Goal: Complete application form

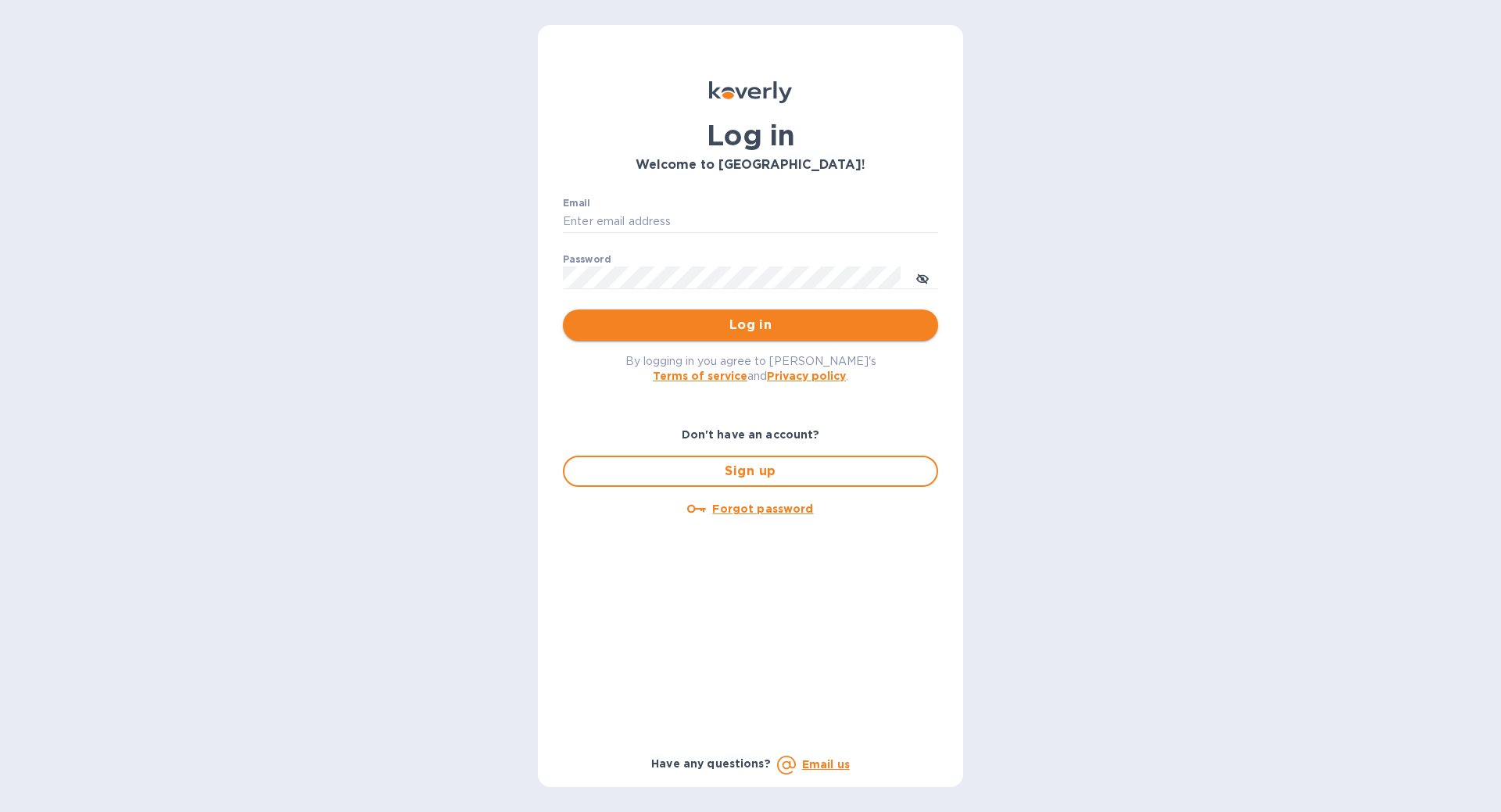
type input "[EMAIL_ADDRESS][DOMAIN_NAME]"
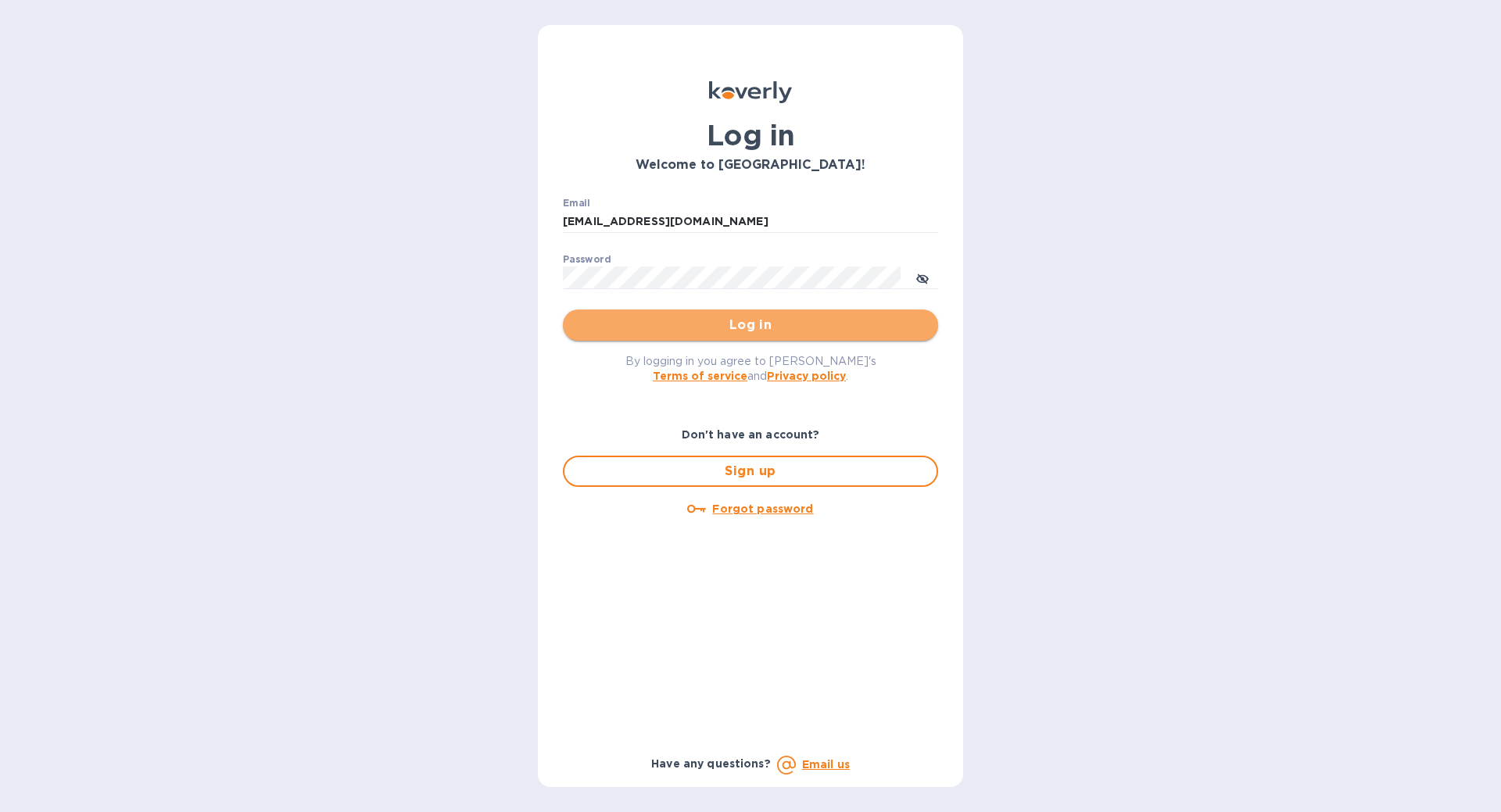
click at [783, 326] on span "Log in" at bounding box center [750, 325] width 350 height 19
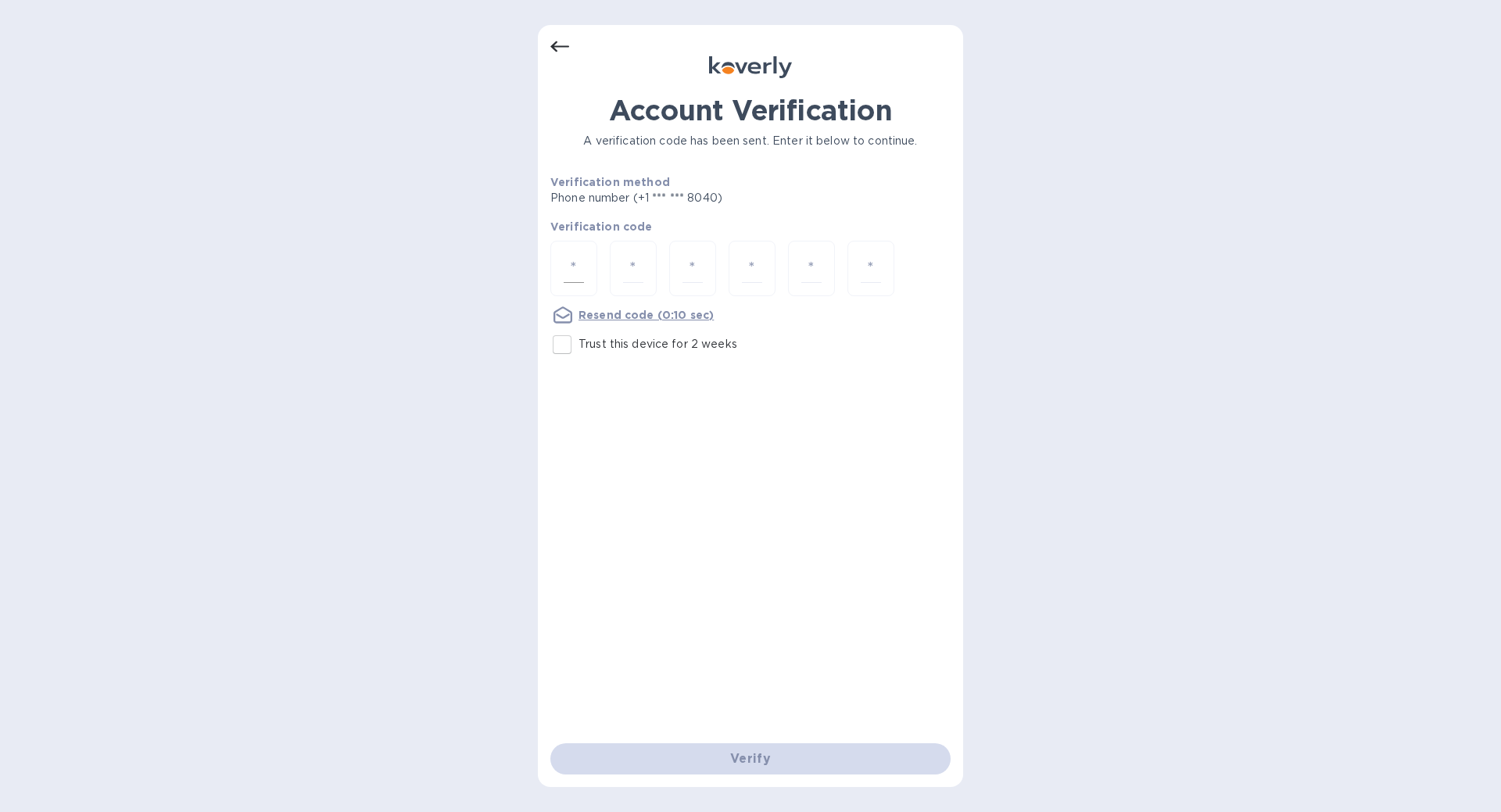
click at [561, 276] on div at bounding box center [573, 269] width 47 height 55
type input "1"
type input "5"
type input "9"
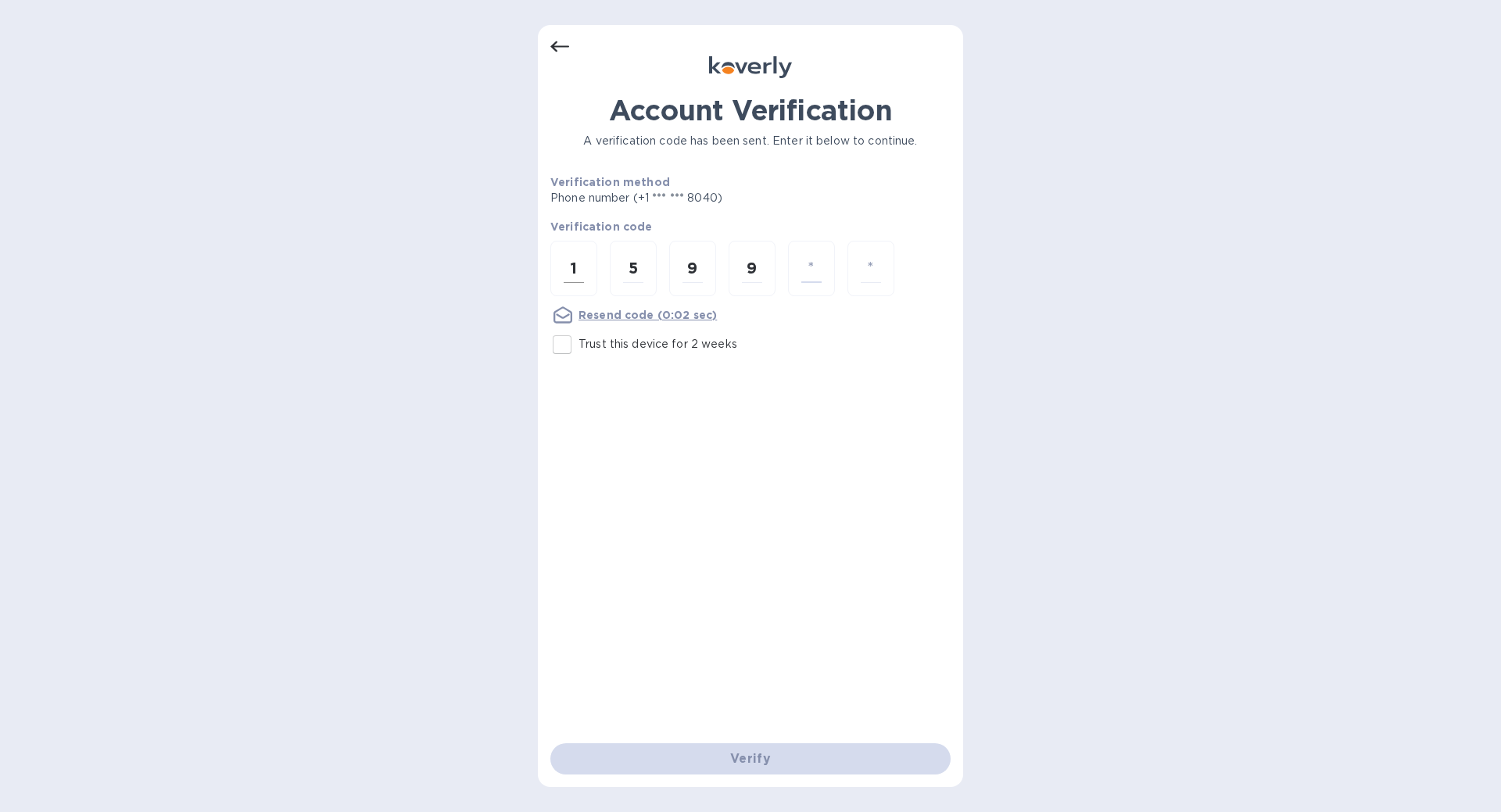
type input "5"
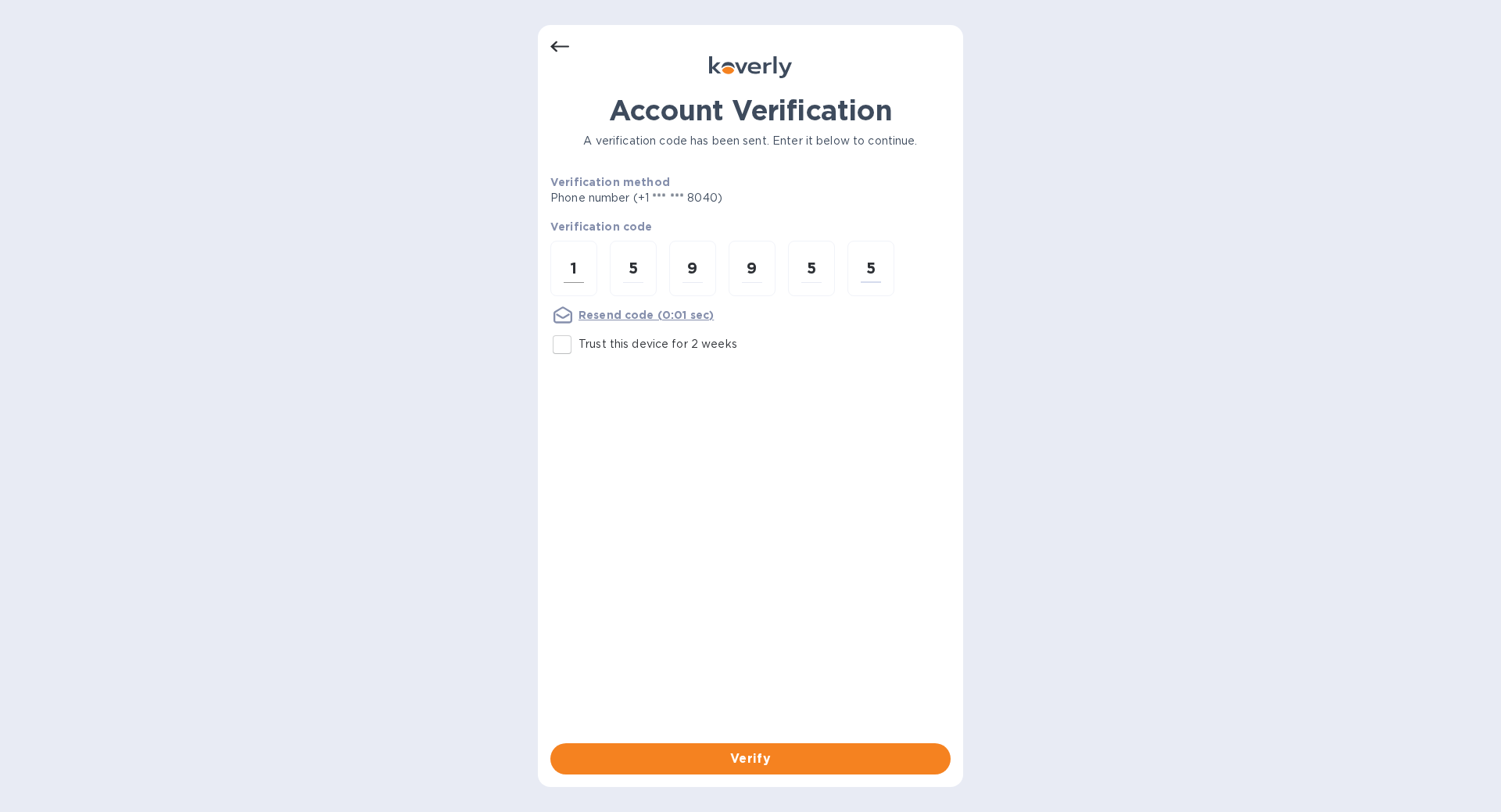
type input "5"
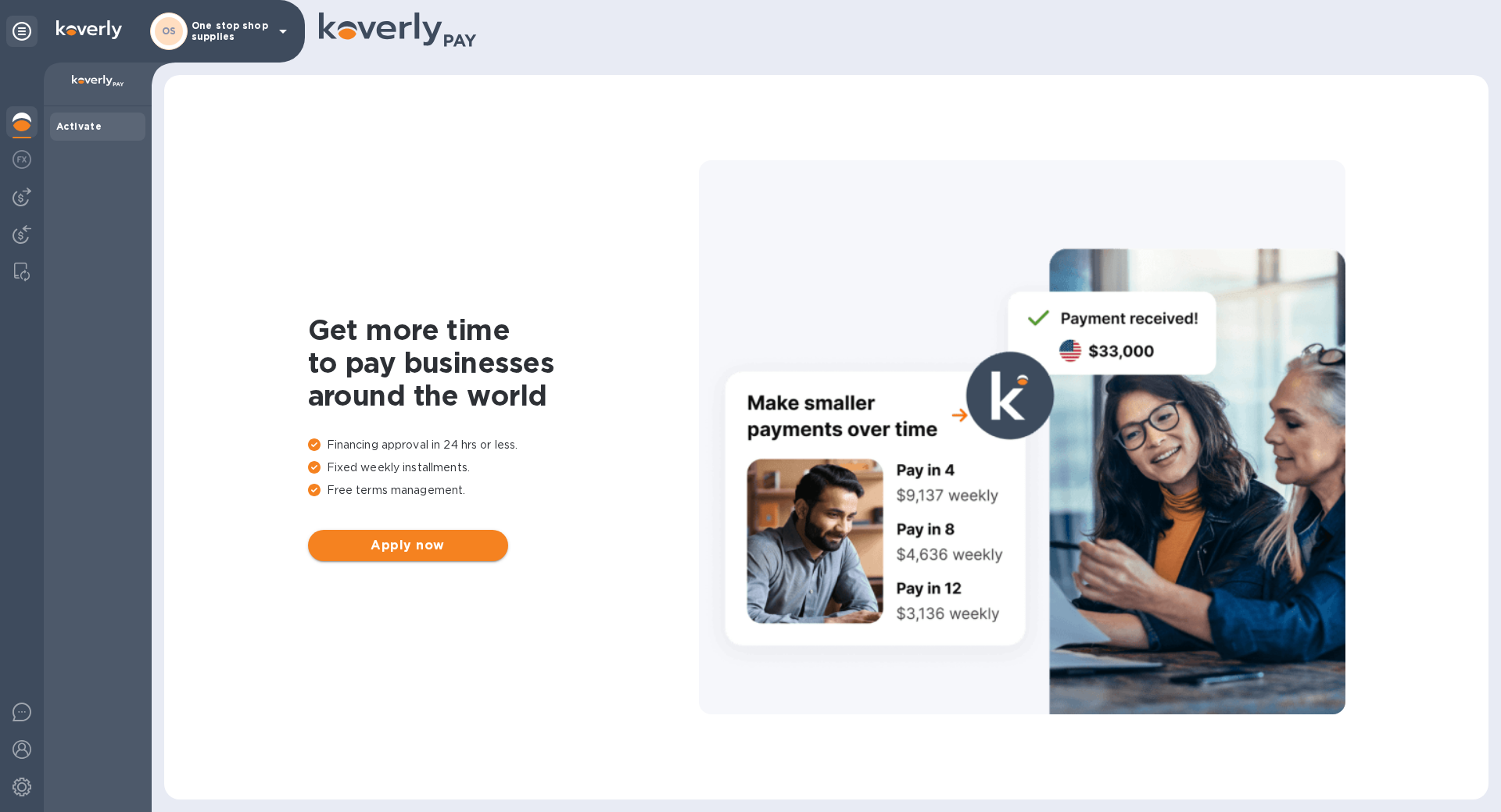
click at [369, 544] on span "Apply now" at bounding box center [407, 546] width 175 height 19
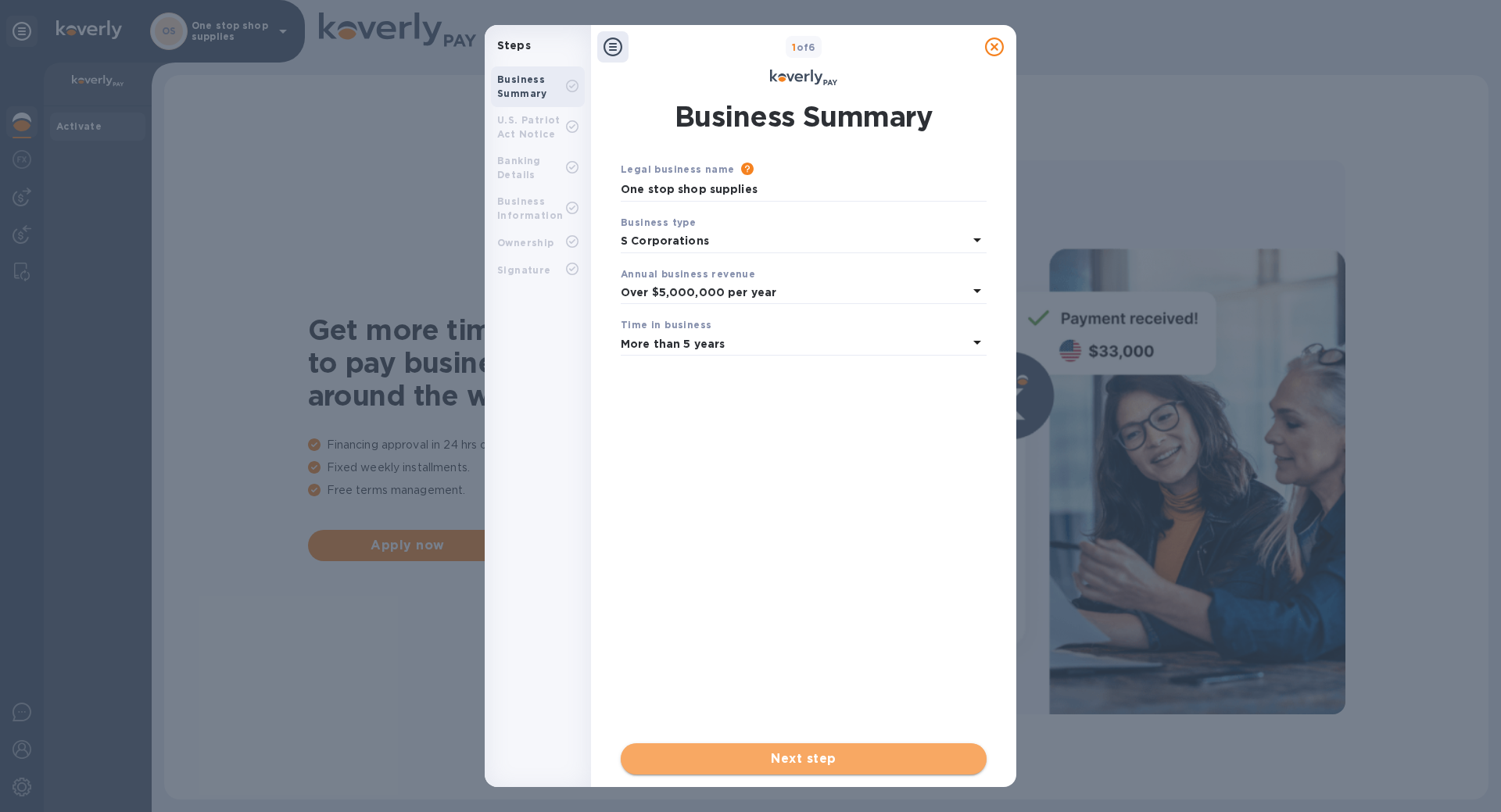
click at [751, 763] on span "Next step" at bounding box center [804, 759] width 341 height 19
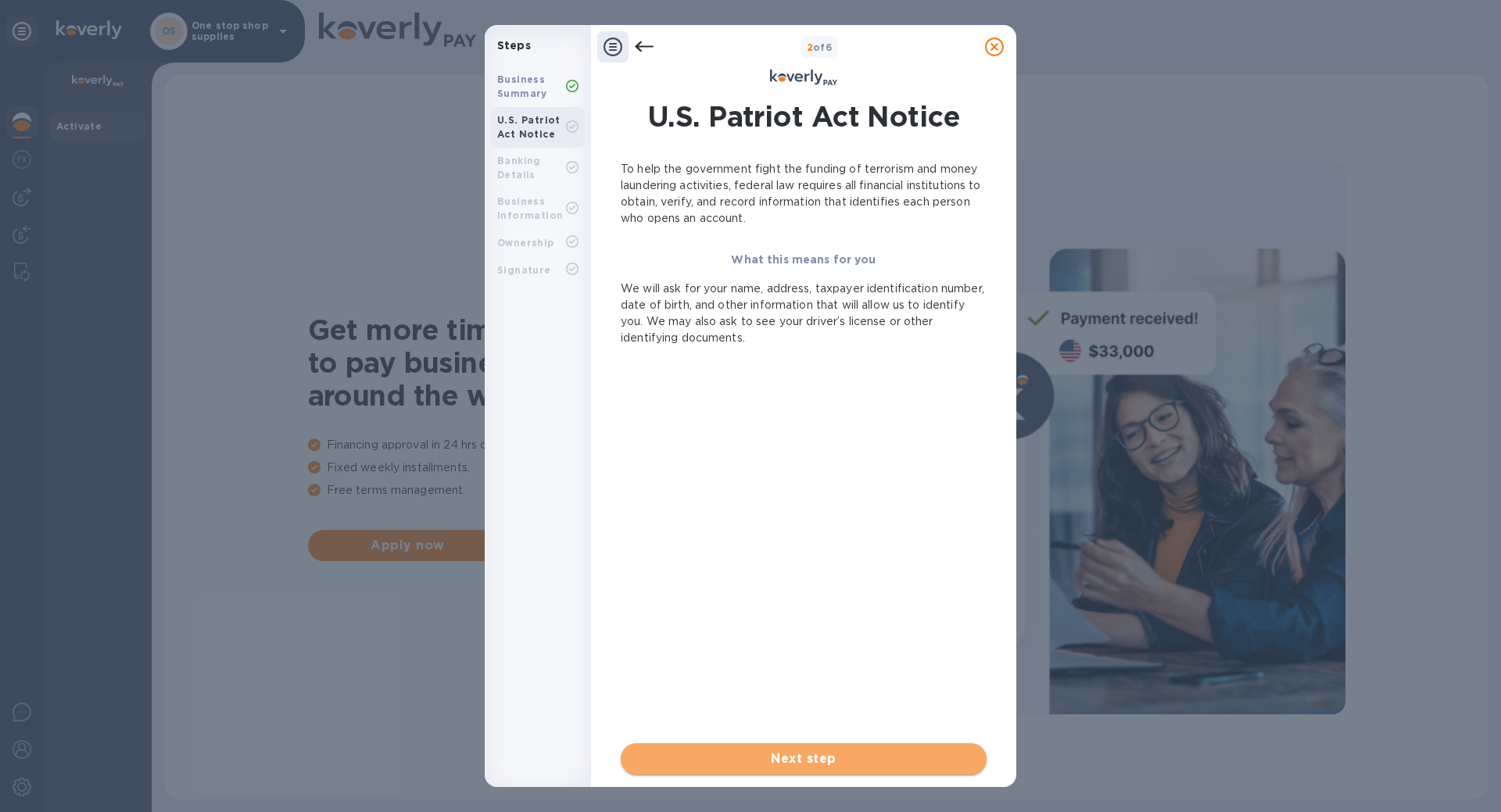
click at [750, 762] on span "Next step" at bounding box center [804, 759] width 341 height 19
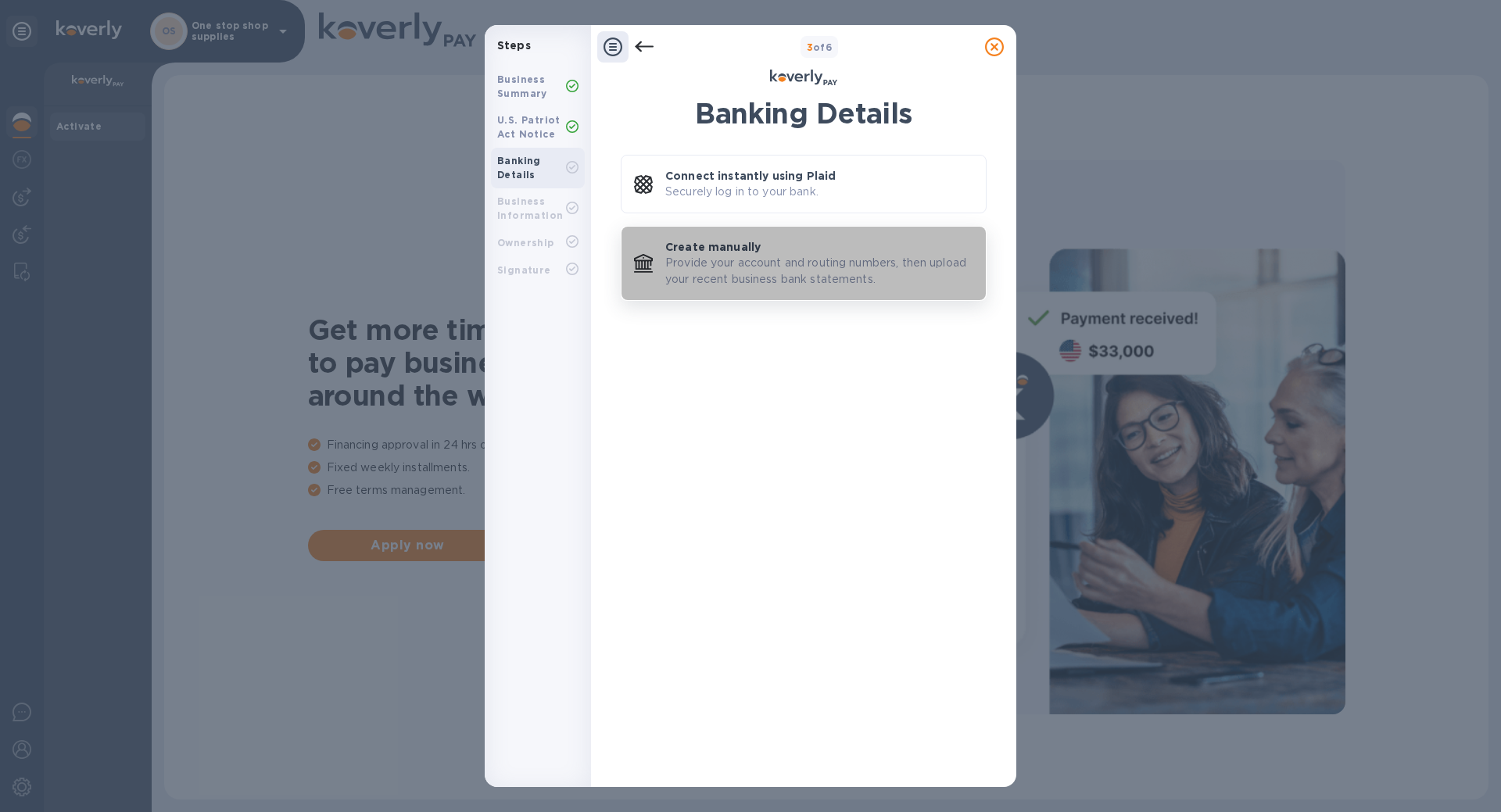
click at [734, 280] on p "Provide your account and routing numbers, then upload your recent business bank…" at bounding box center [819, 271] width 308 height 32
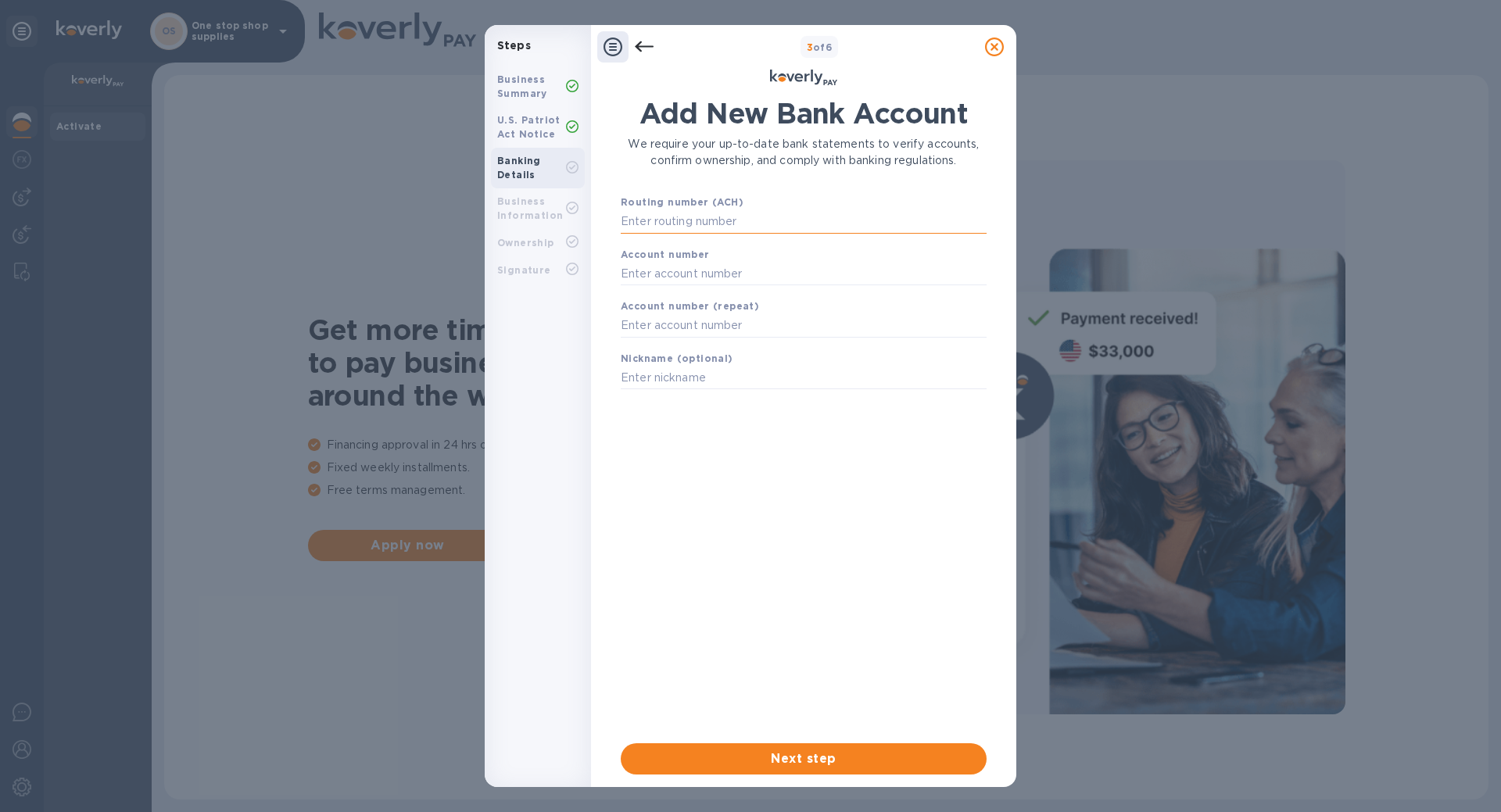
click at [696, 226] on input "text" at bounding box center [804, 222] width 366 height 24
type input "021000021"
click at [685, 299] on input "text" at bounding box center [804, 293] width 366 height 24
type input "884263310"
click at [653, 355] on input "text" at bounding box center [804, 345] width 366 height 24
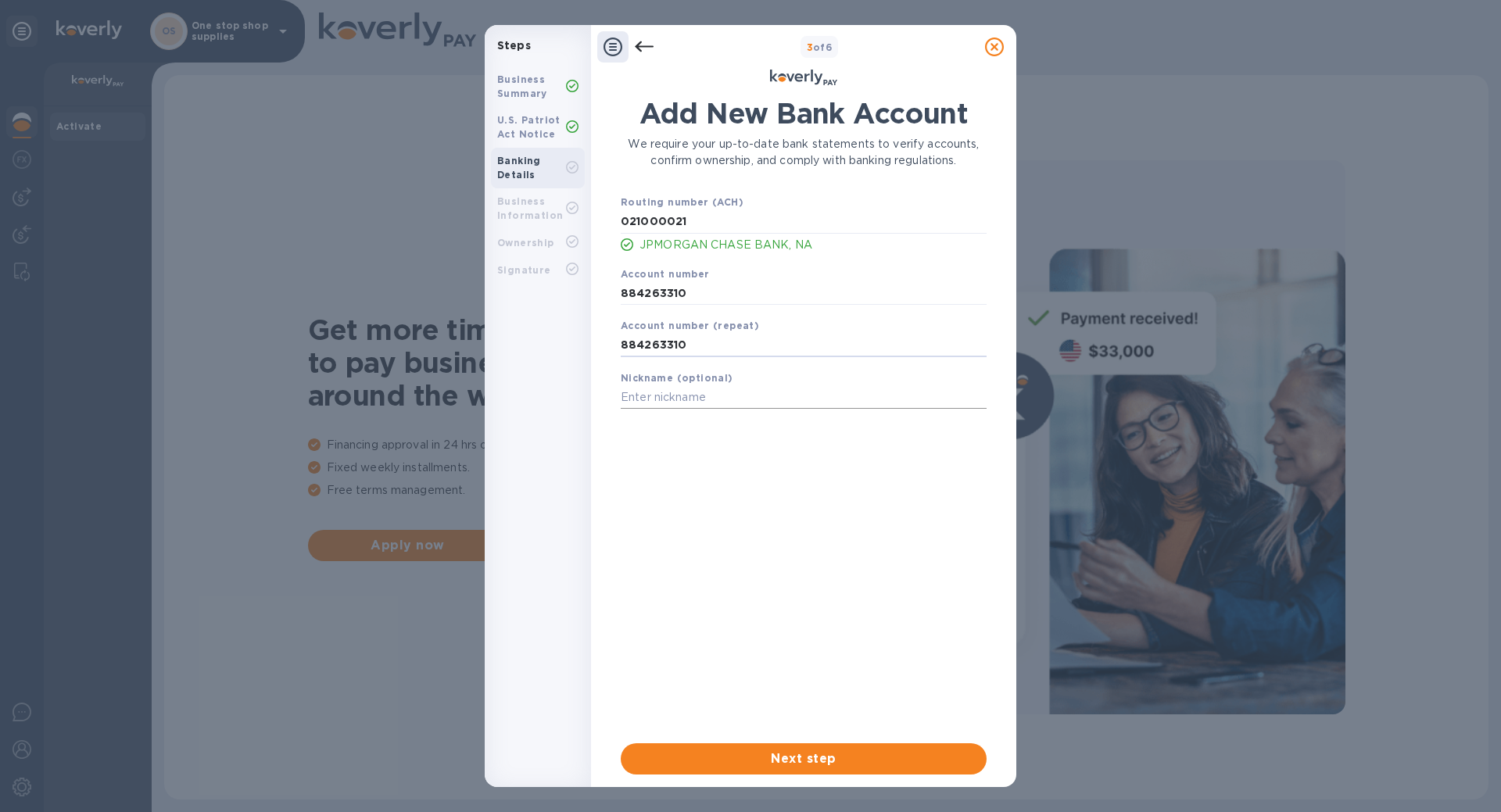
type input "884263310"
click at [655, 402] on input "text" at bounding box center [804, 398] width 366 height 24
click at [664, 398] on input "CHASE3310" at bounding box center [804, 398] width 366 height 24
type input "CHASE-3310"
click at [779, 750] on span "Next step" at bounding box center [804, 759] width 341 height 19
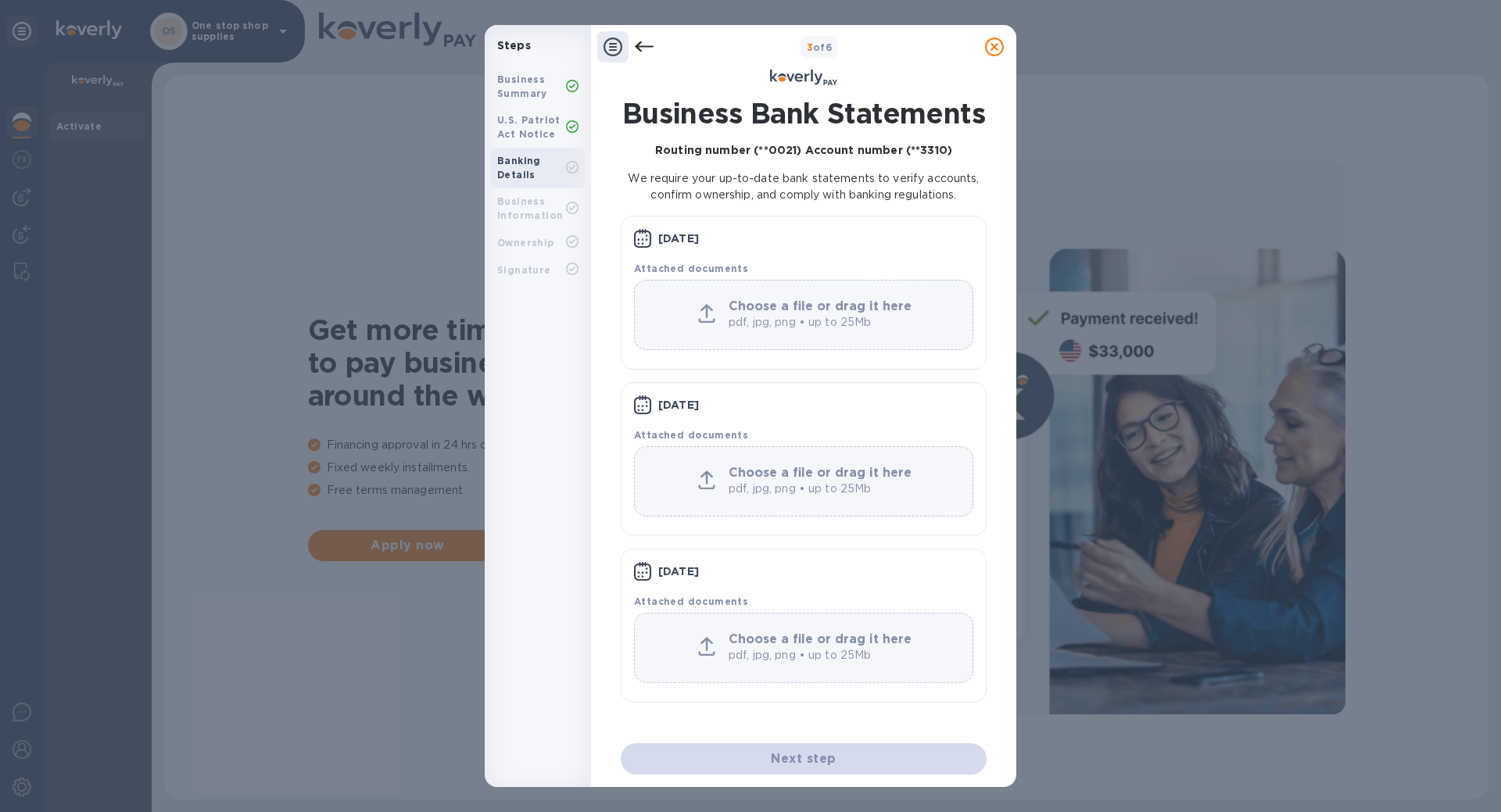
scroll to position [5, 0]
click at [773, 330] on p "pdf, jpg, png • up to 25Mb" at bounding box center [822, 322] width 188 height 17
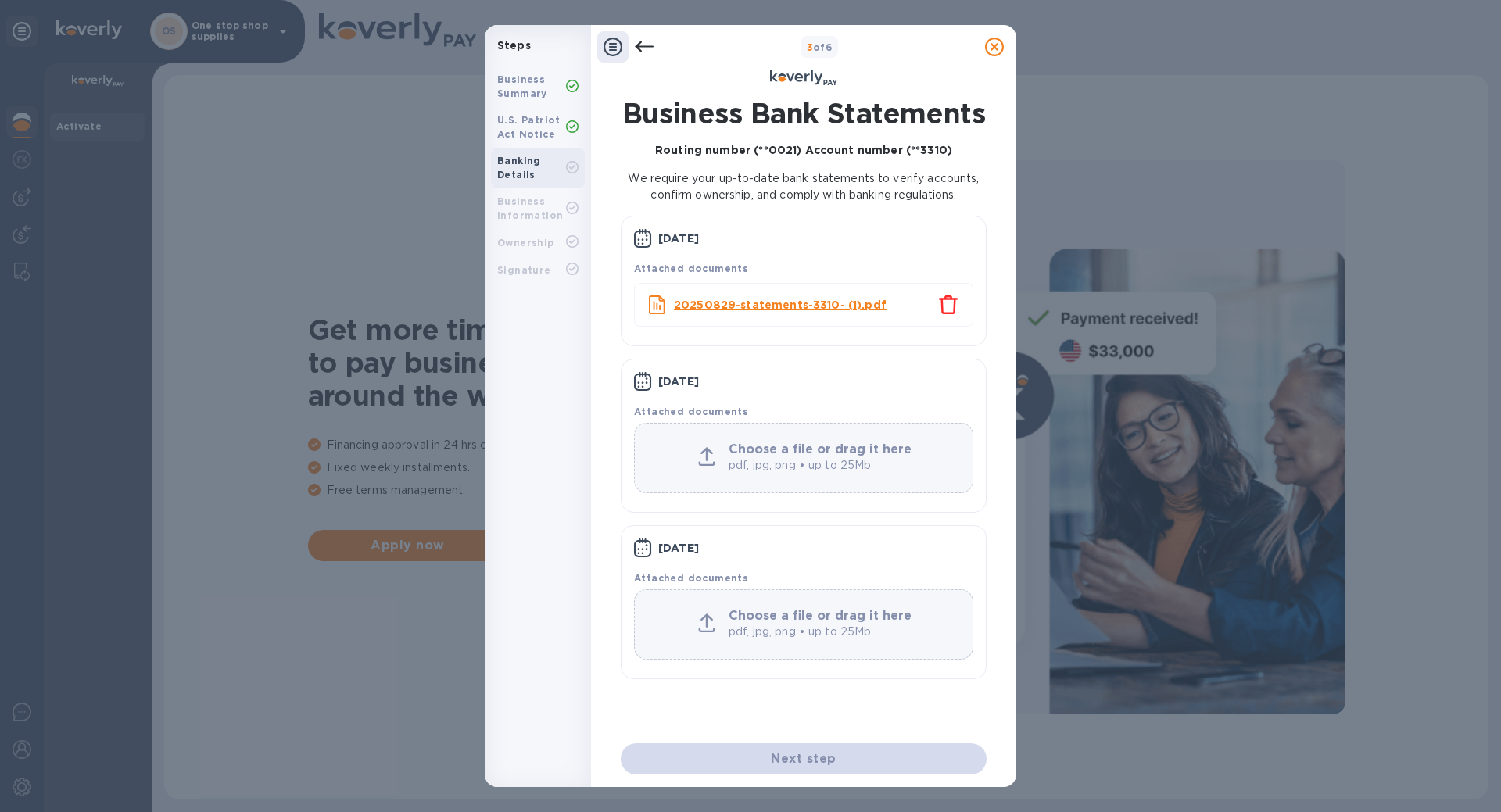
scroll to position [0, 0]
click at [743, 459] on p "pdf, jpg, png • up to 25Mb" at bounding box center [822, 465] width 188 height 17
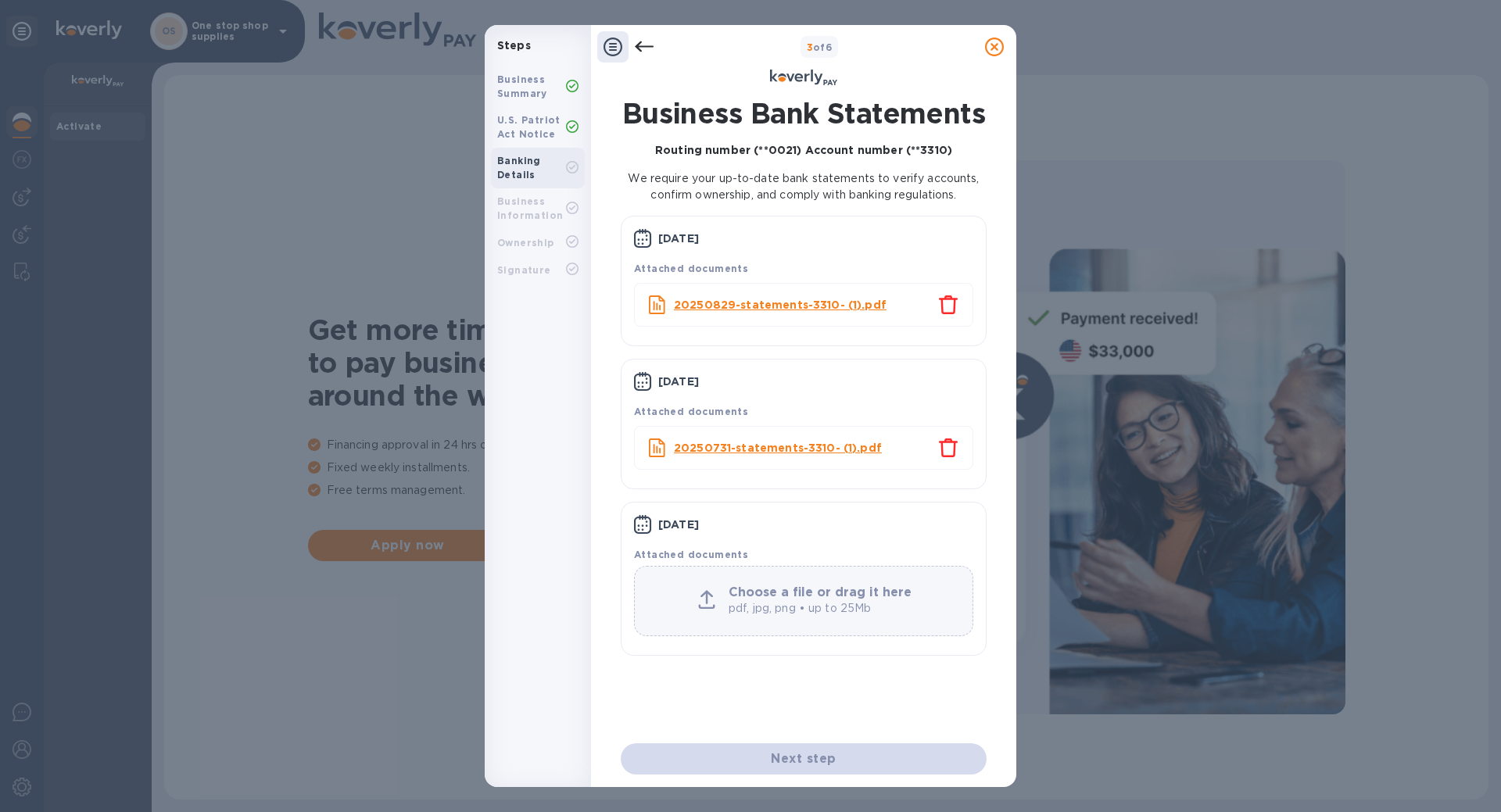
click at [782, 607] on p "pdf, jpg, png • up to 25Mb" at bounding box center [822, 608] width 188 height 17
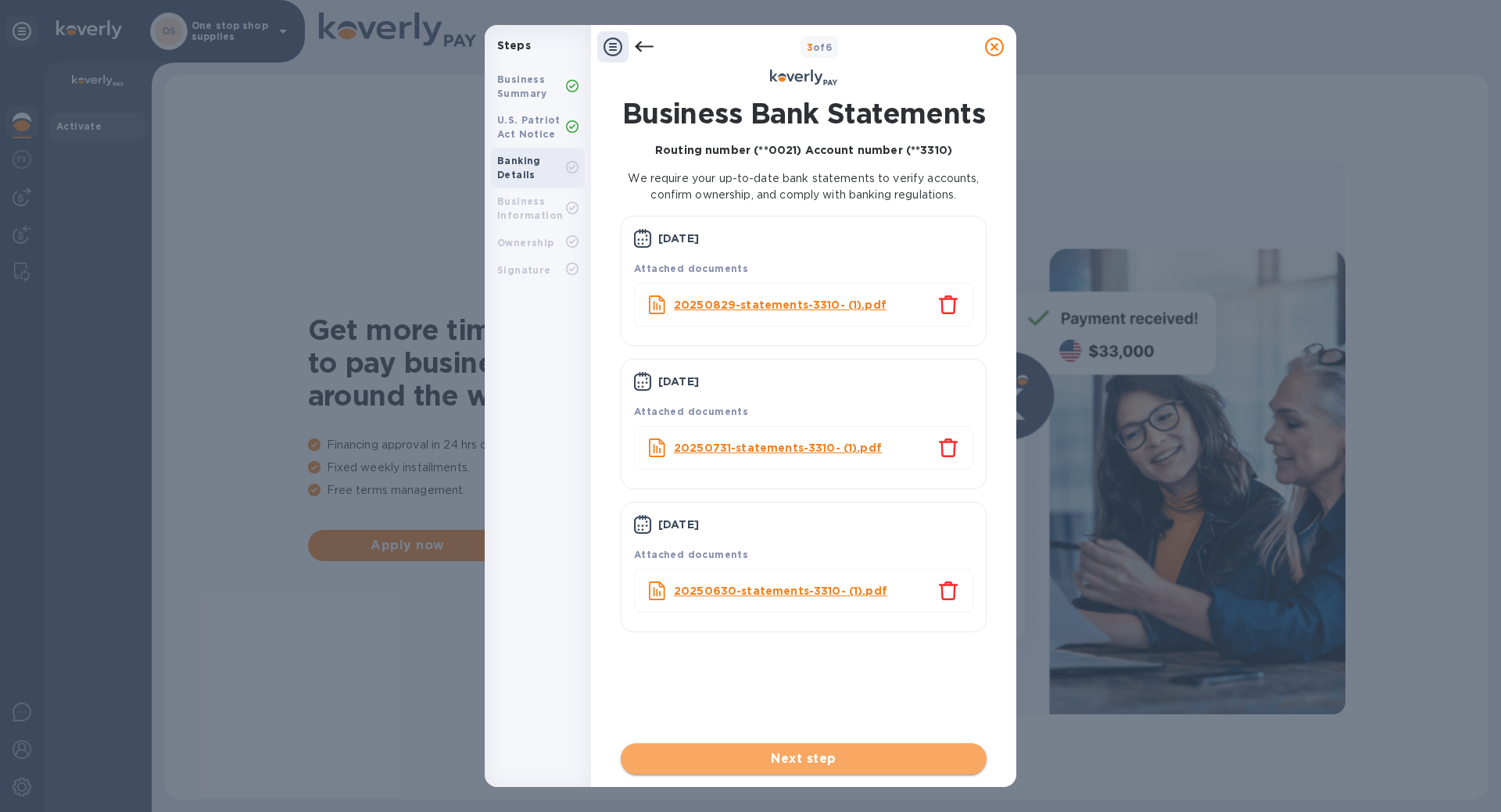
click at [817, 764] on span "Next step" at bounding box center [804, 759] width 341 height 19
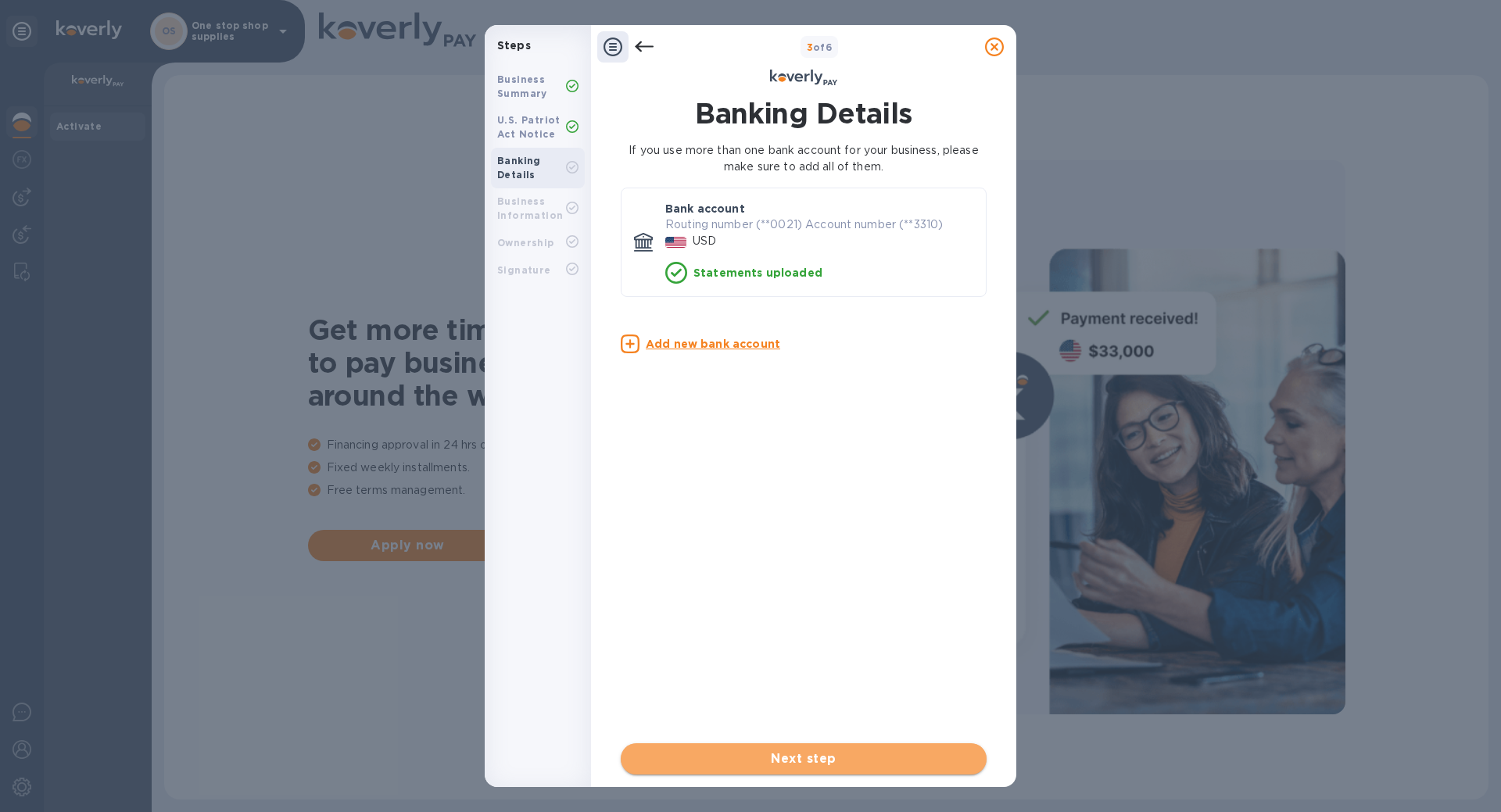
click at [777, 764] on span "Next step" at bounding box center [804, 759] width 341 height 19
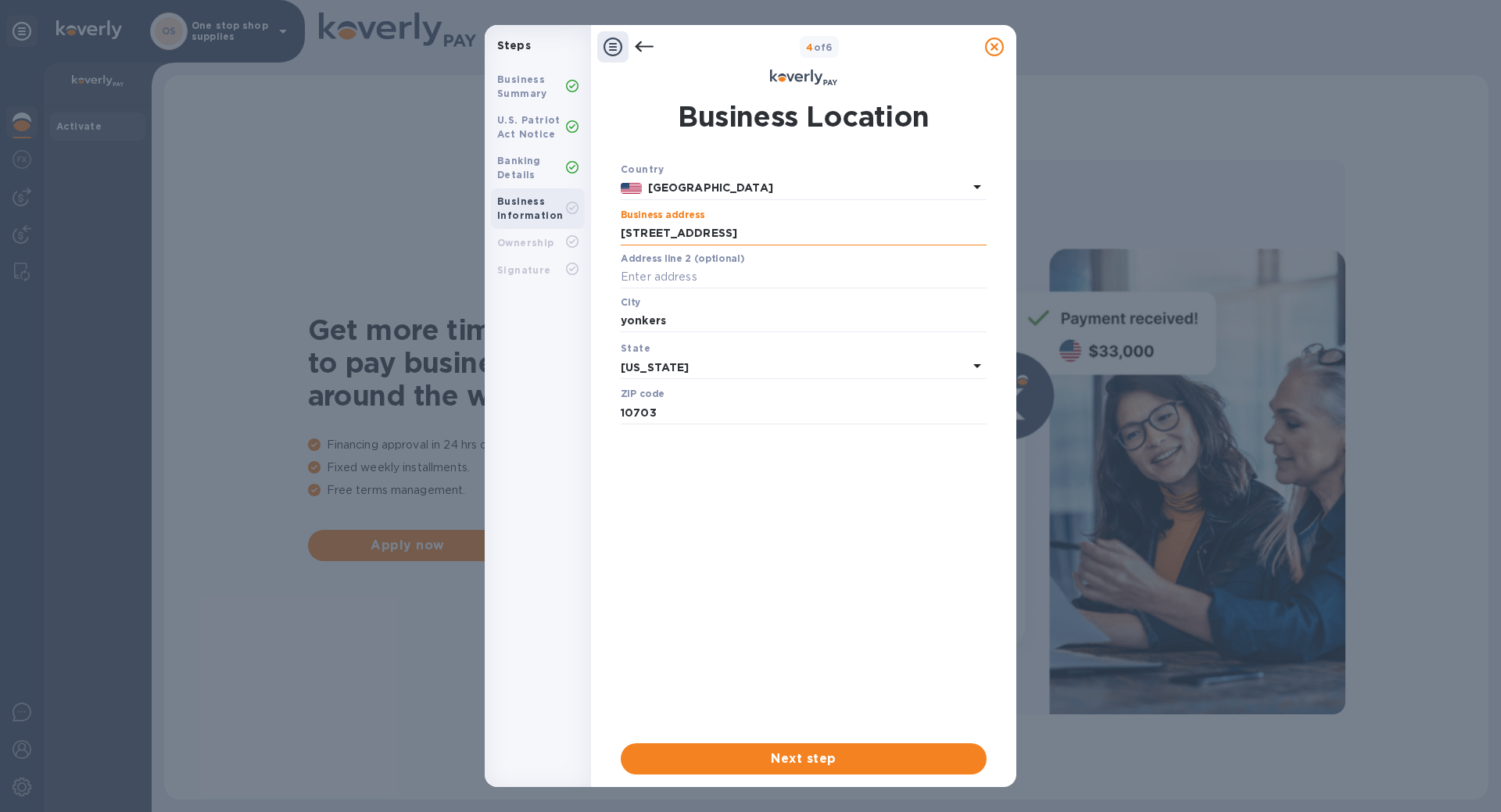
click at [793, 232] on input "[STREET_ADDRESS]" at bounding box center [804, 234] width 366 height 24
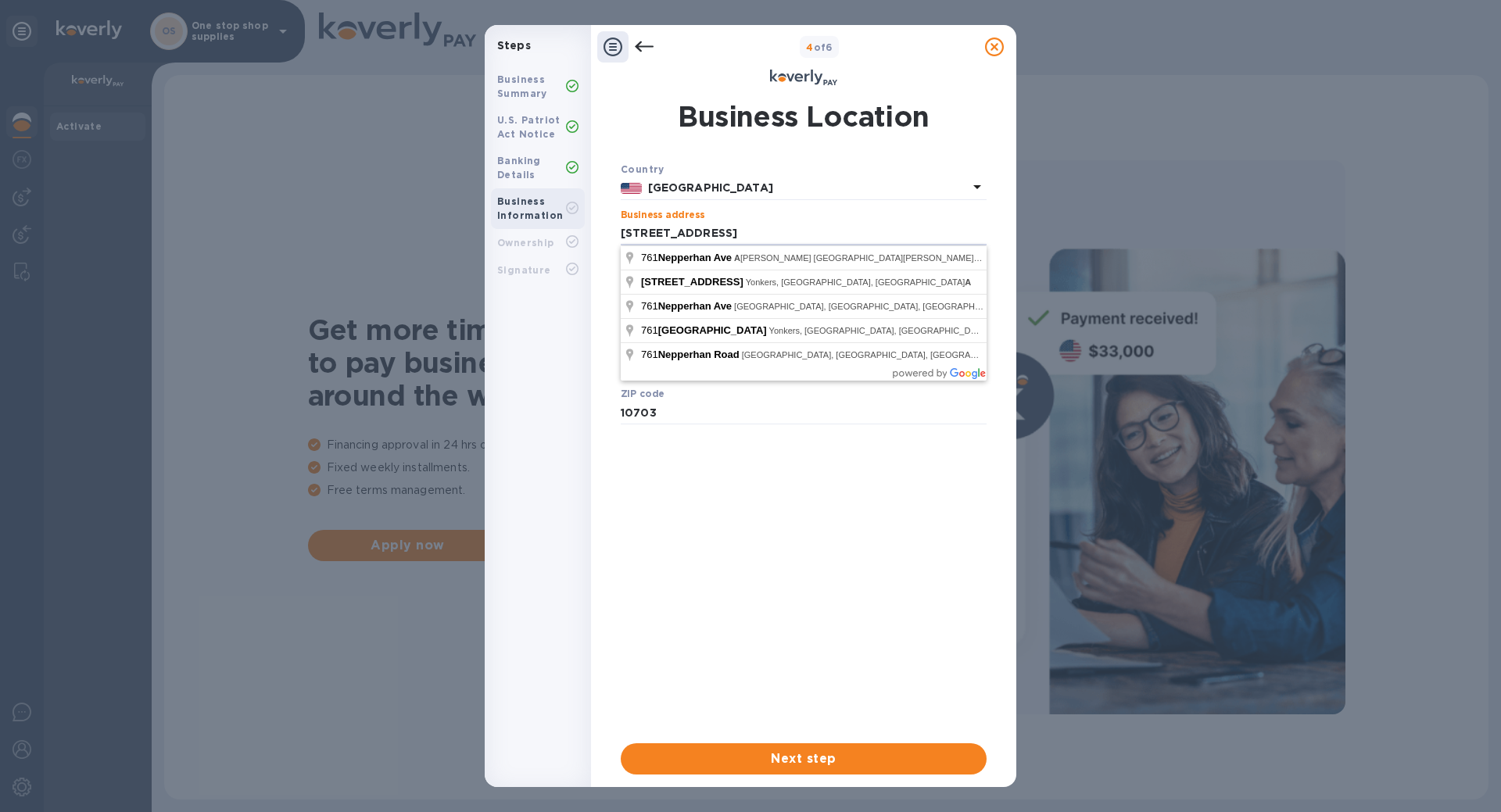
type input "[STREET_ADDRESS]"
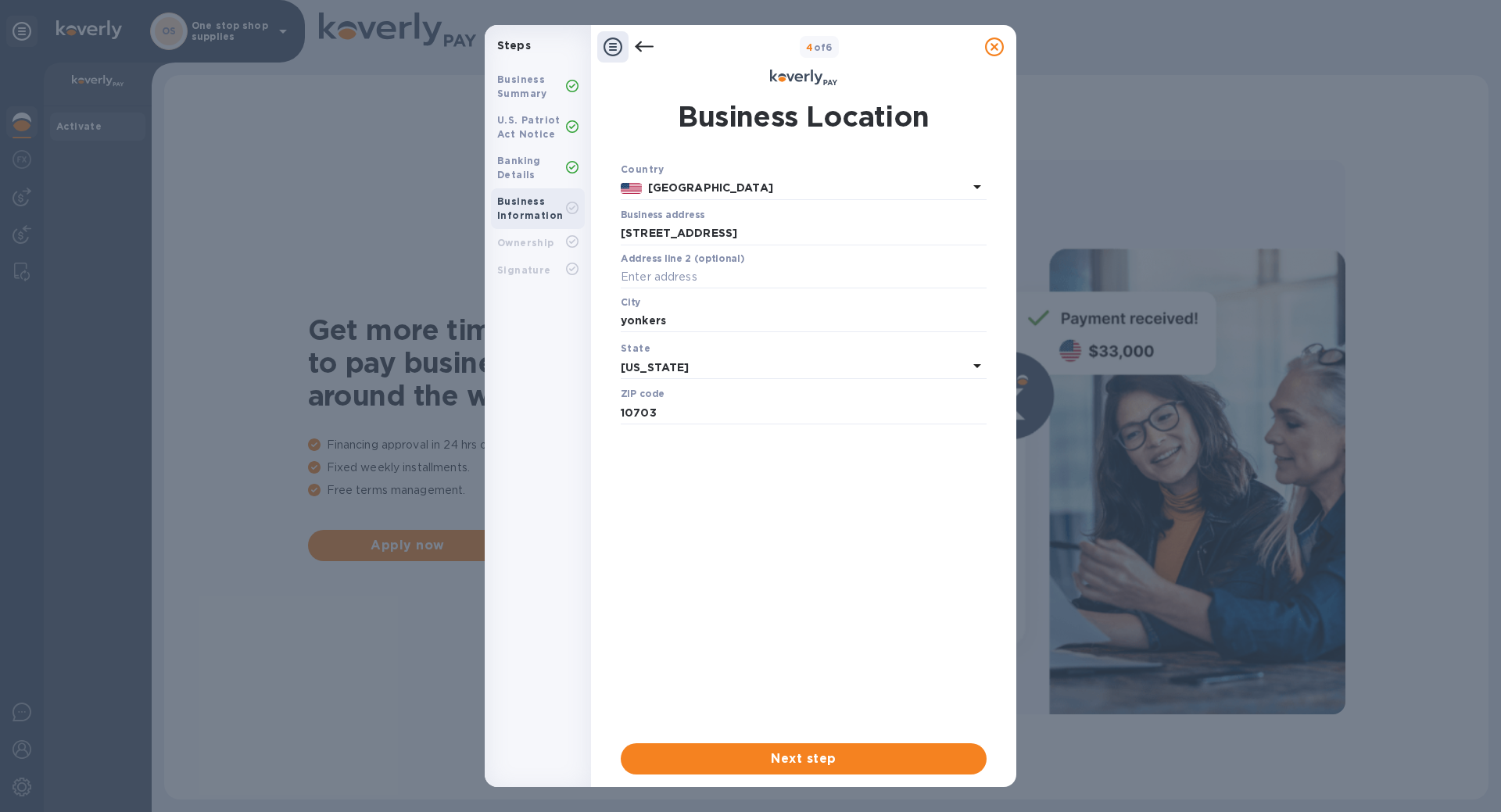
click at [776, 543] on div "Country [GEOGRAPHIC_DATA] Business address [STREET_ADDRESS] ​ Address line 2 (o…" at bounding box center [804, 445] width 366 height 570
click at [807, 762] on span "Next step" at bounding box center [804, 759] width 341 height 19
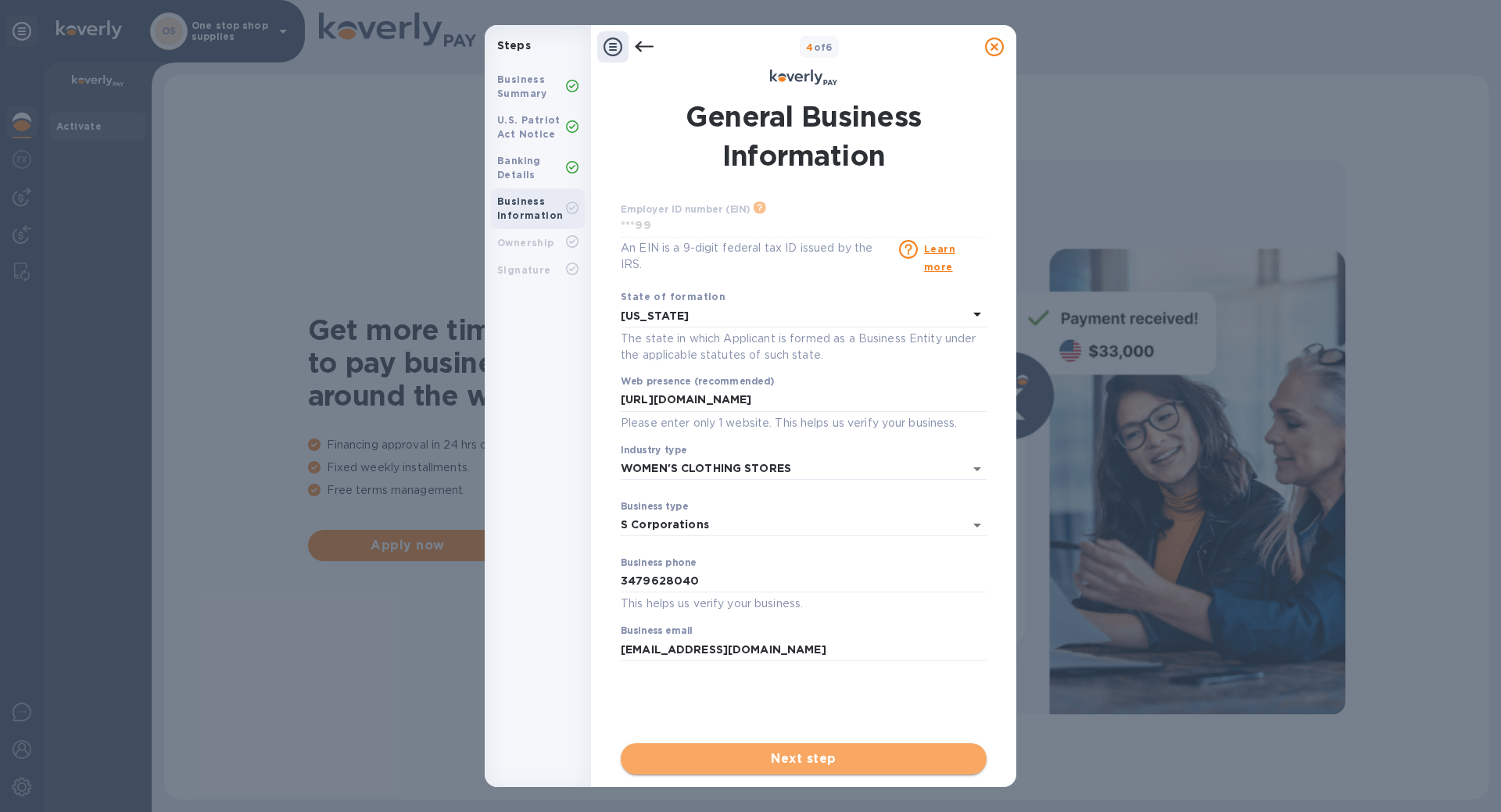
click at [861, 756] on span "Next step" at bounding box center [804, 759] width 341 height 19
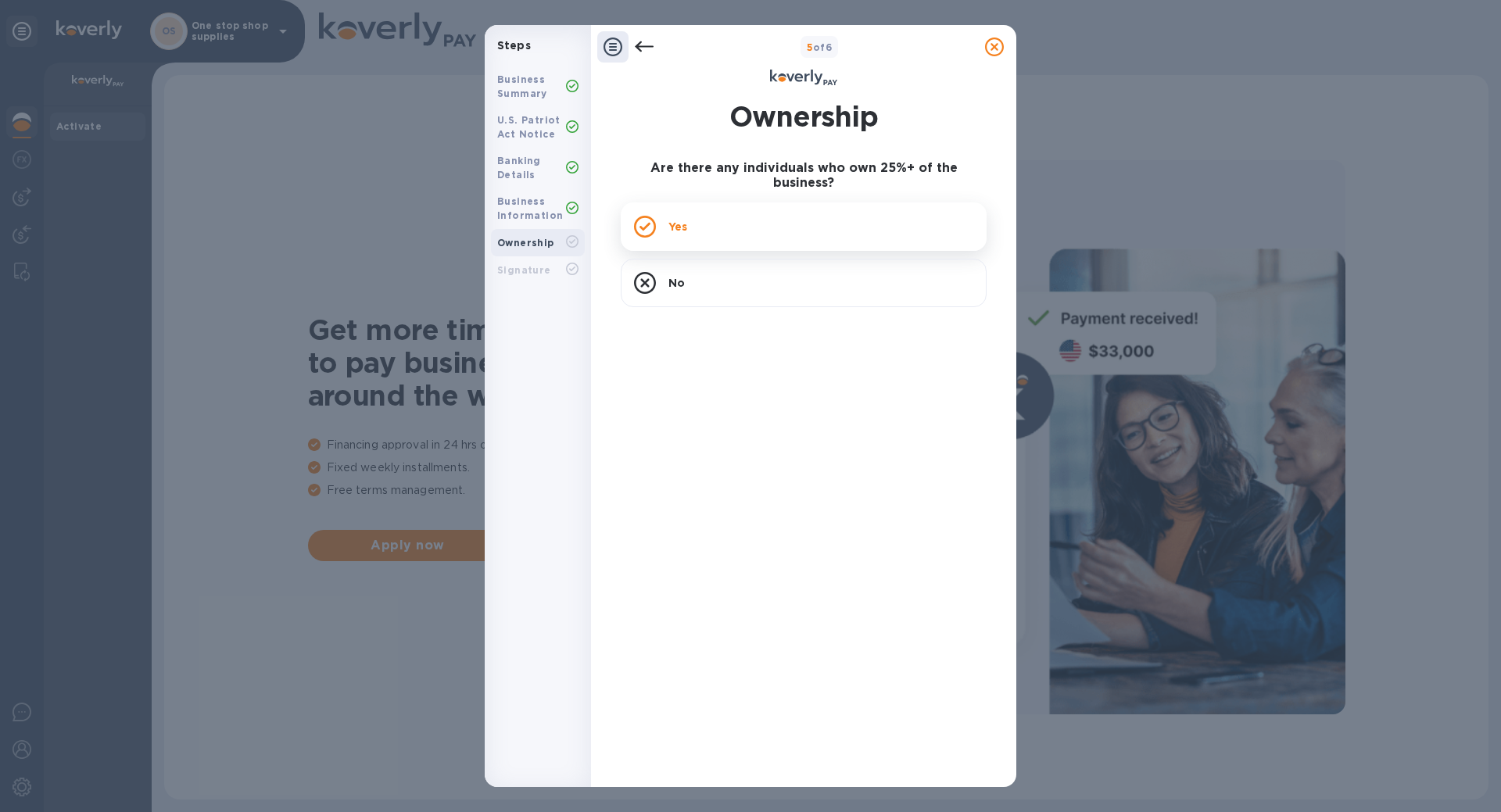
click at [687, 219] on p "Yes" at bounding box center [678, 227] width 19 height 16
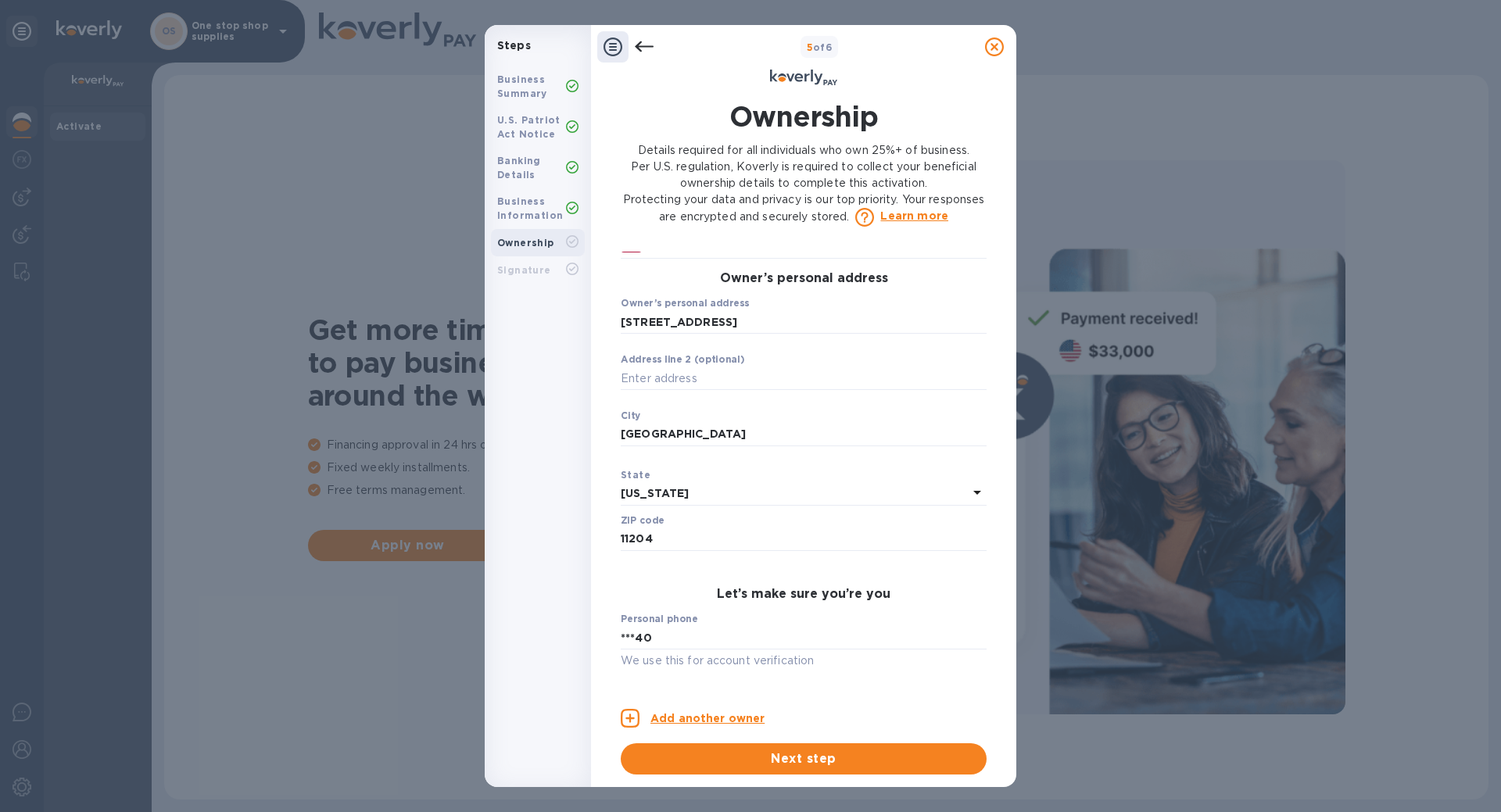
scroll to position [583, 0]
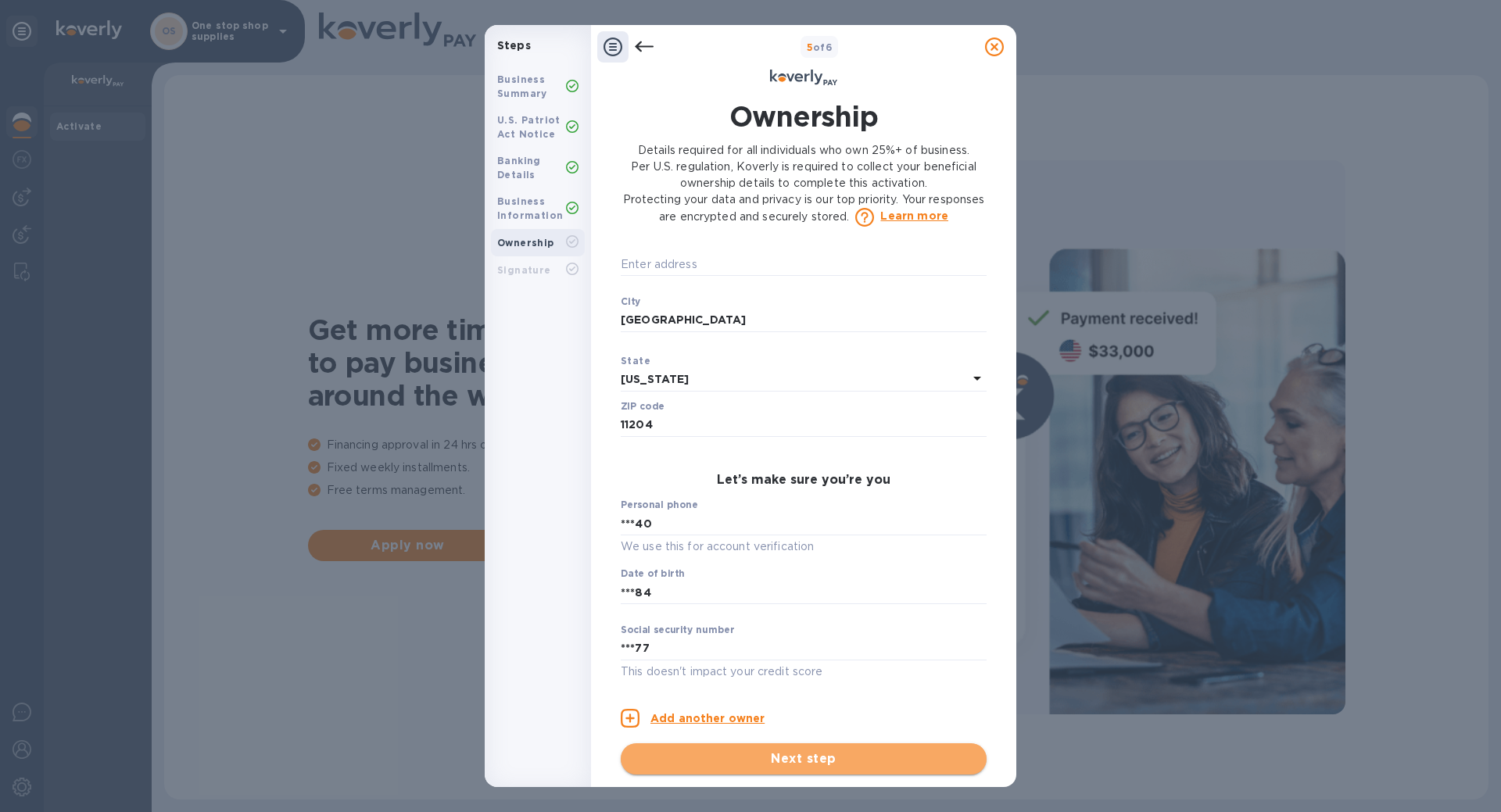
click at [782, 753] on span "Next step" at bounding box center [804, 759] width 341 height 19
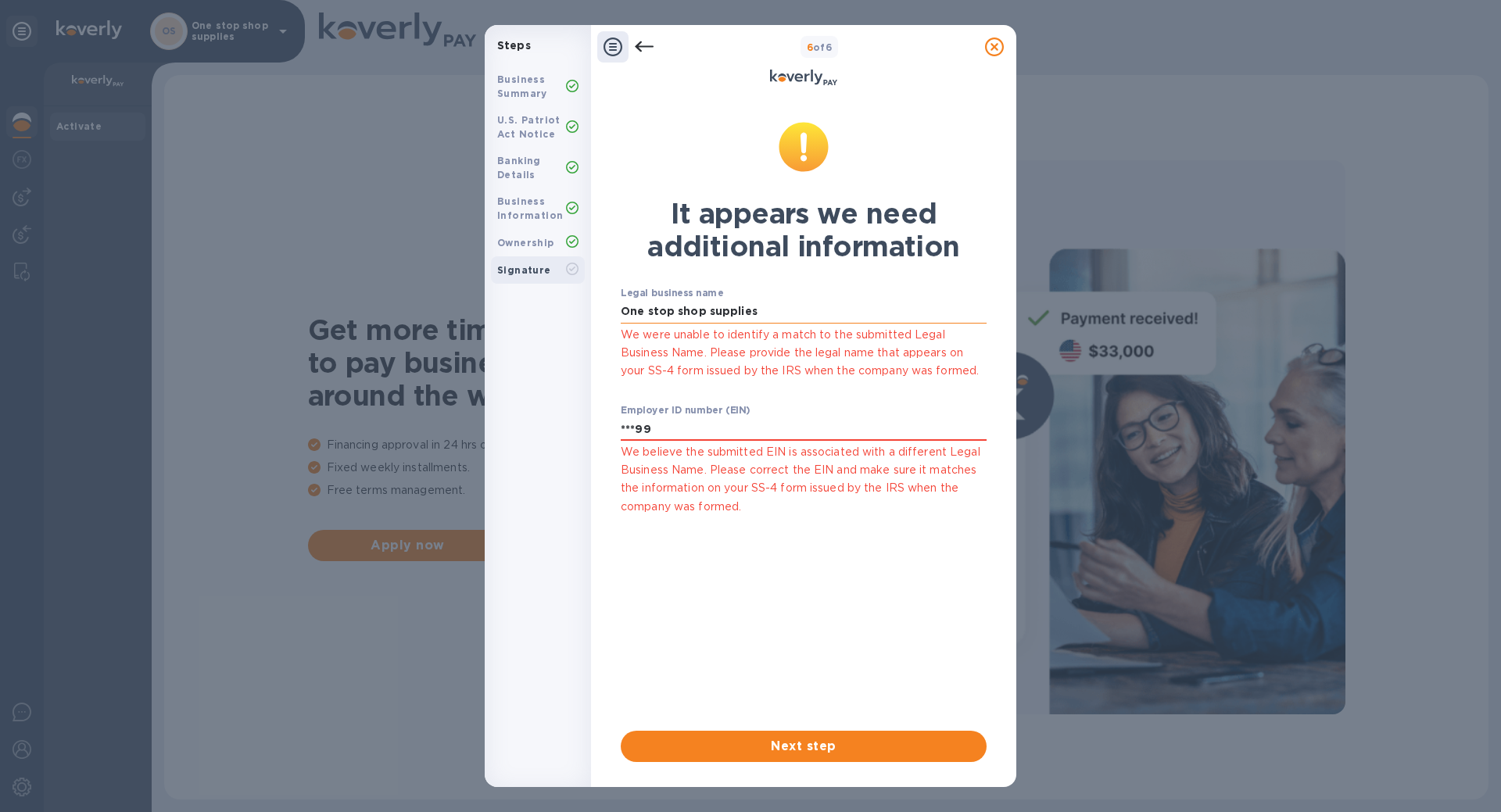
click at [768, 307] on input "One stop shop supplies" at bounding box center [804, 312] width 366 height 24
type input "One stop shop supplies INC"
click at [754, 435] on input "***99" at bounding box center [804, 429] width 366 height 24
drag, startPoint x: 716, startPoint y: 436, endPoint x: 525, endPoint y: 459, distance: 192.4
click at [525, 459] on div "Steps Business Summary U.S. Patriot Act Notice Banking Details Business Informa…" at bounding box center [750, 406] width 532 height 762
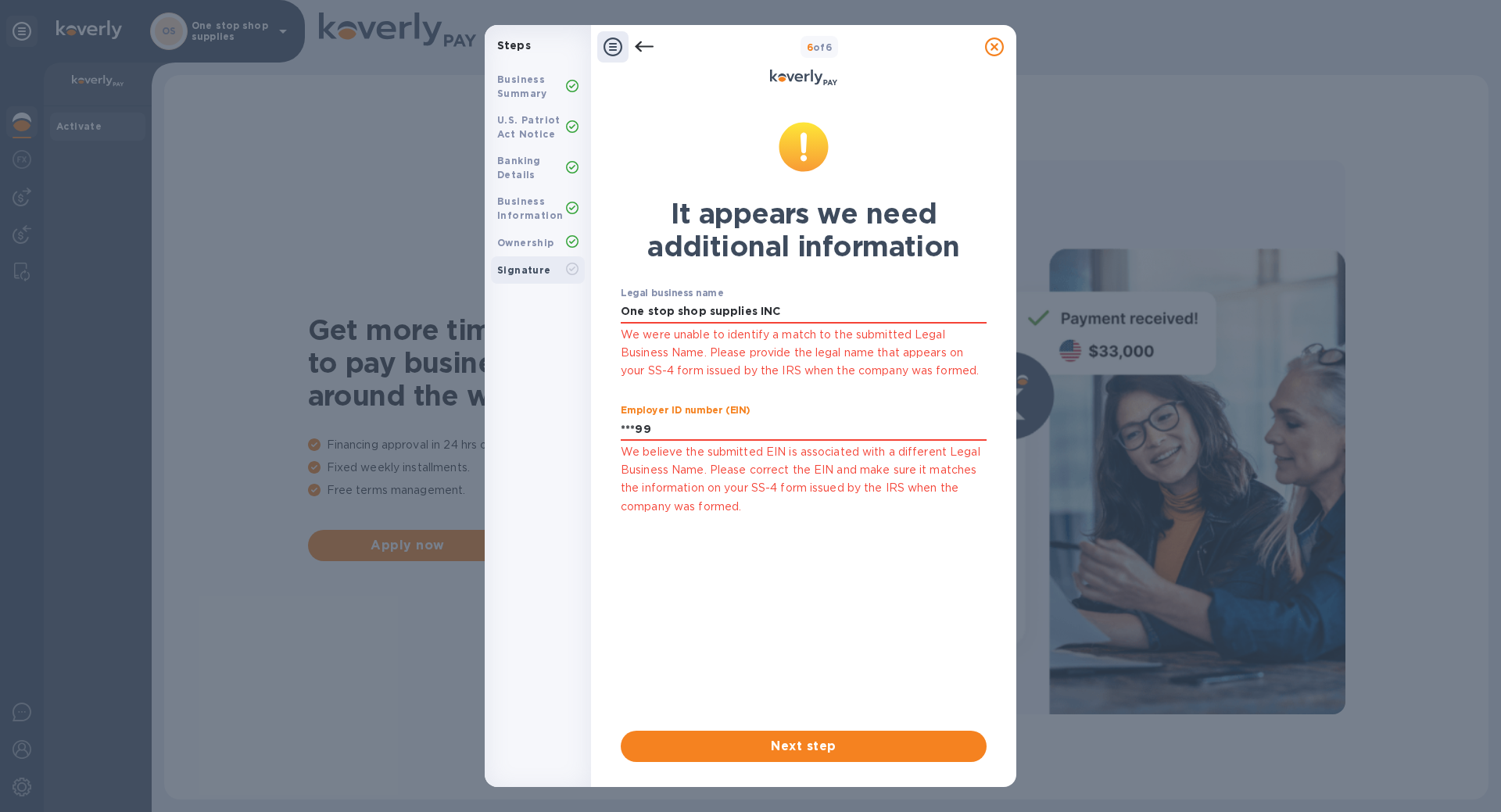
type input "***99"
drag, startPoint x: 674, startPoint y: 435, endPoint x: 518, endPoint y: 438, distance: 156.0
click at [518, 438] on div "Steps Business Summary U.S. Patriot Act Notice Banking Details Business Informa…" at bounding box center [750, 406] width 532 height 762
type input "***99"
click at [812, 743] on span "Next step" at bounding box center [804, 746] width 341 height 19
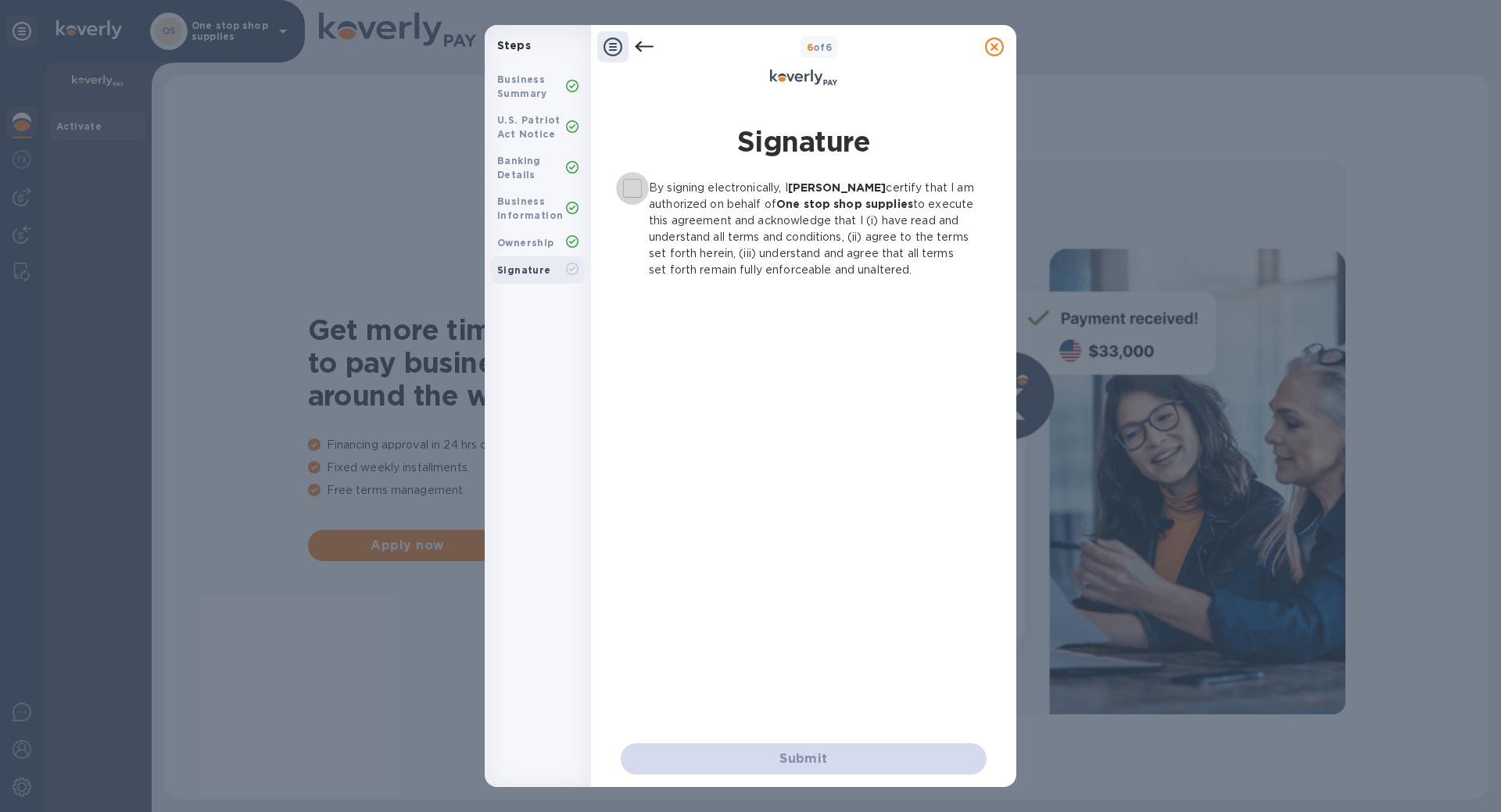
click at [635, 185] on input "By signing electronically, I [PERSON_NAME] certify that I am authorized on beha…" at bounding box center [632, 188] width 32 height 32
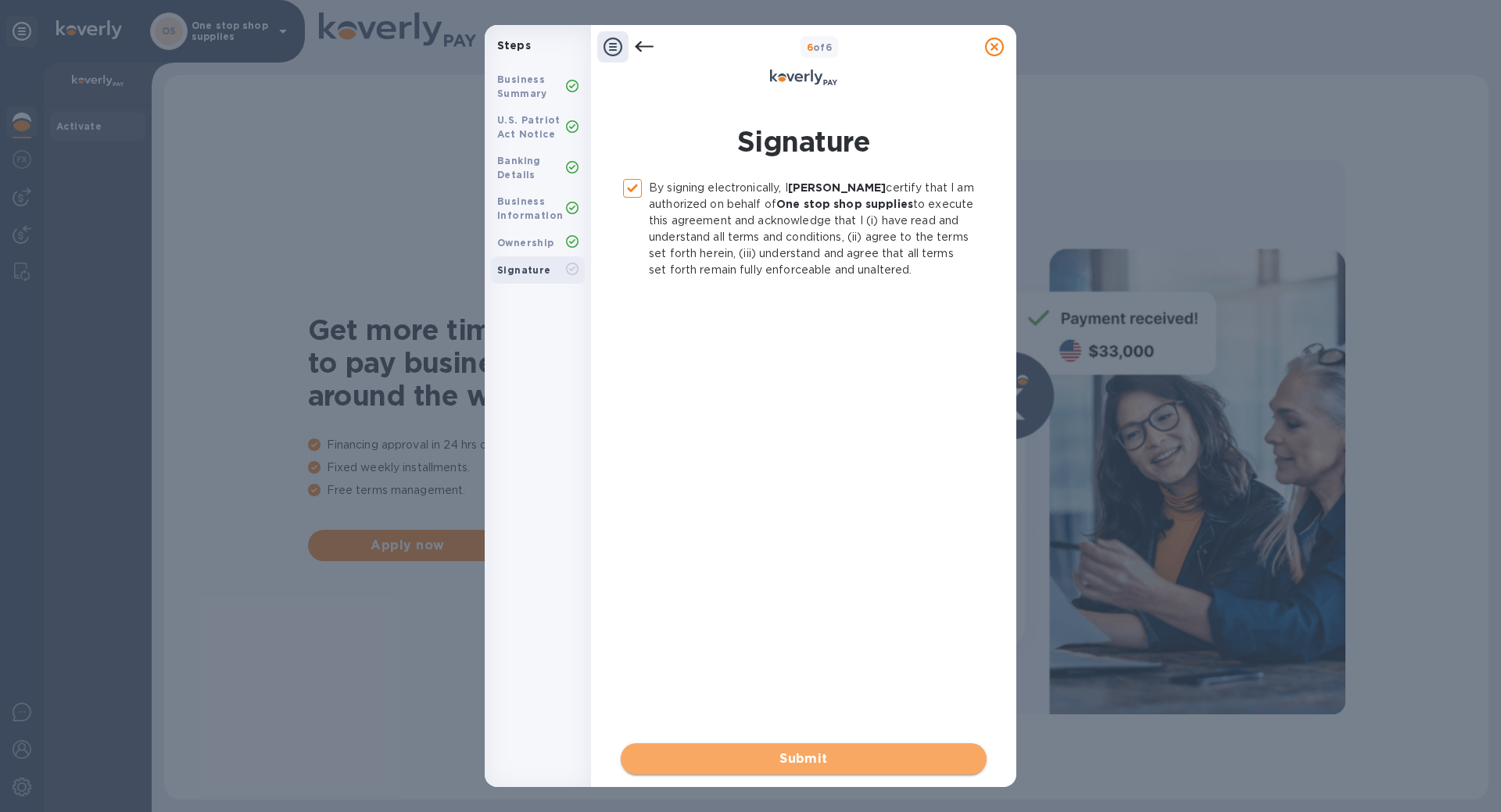
click at [831, 754] on span "Submit" at bounding box center [804, 759] width 341 height 19
checkbox input "false"
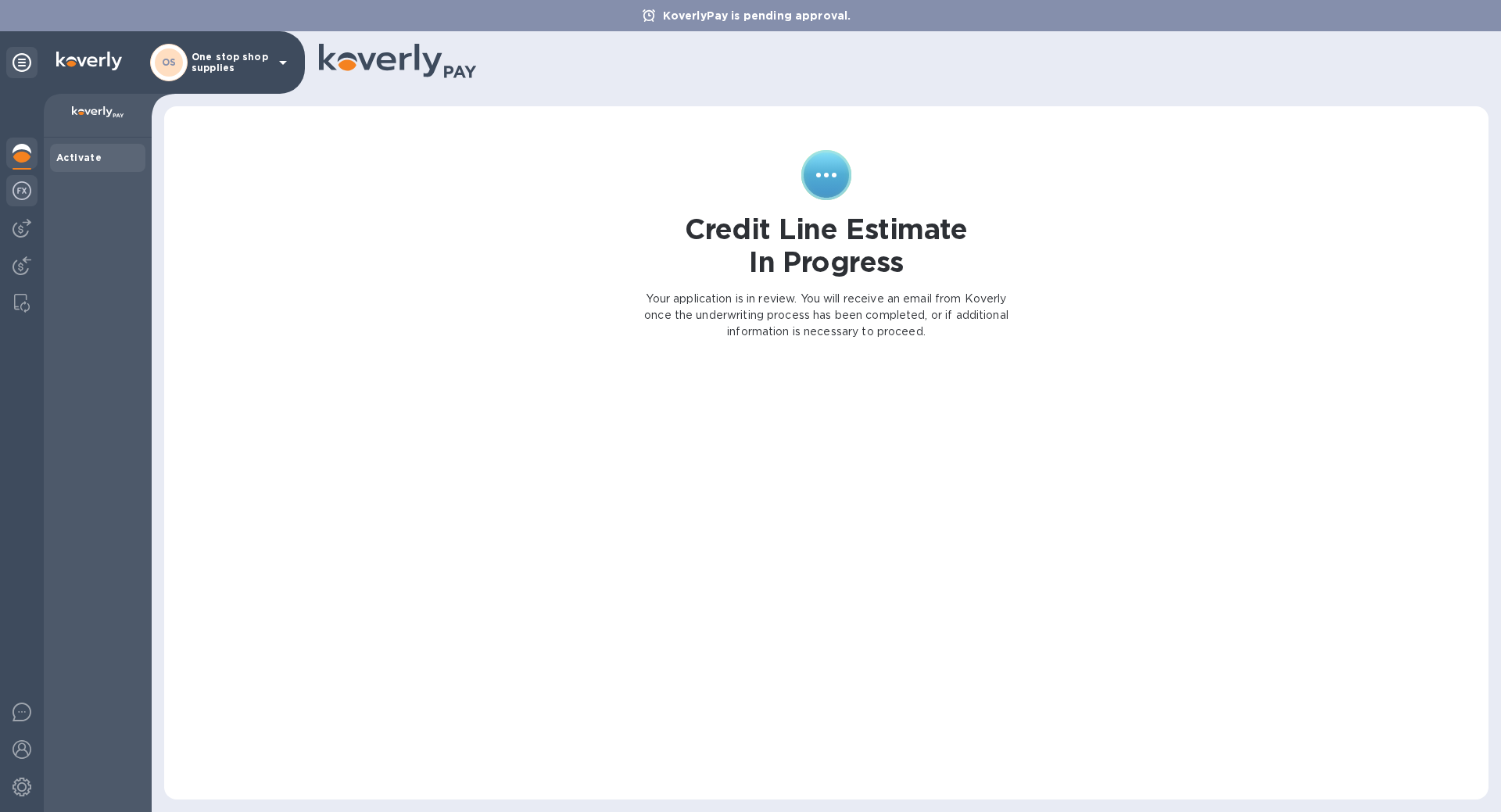
click at [20, 188] on img at bounding box center [22, 191] width 19 height 19
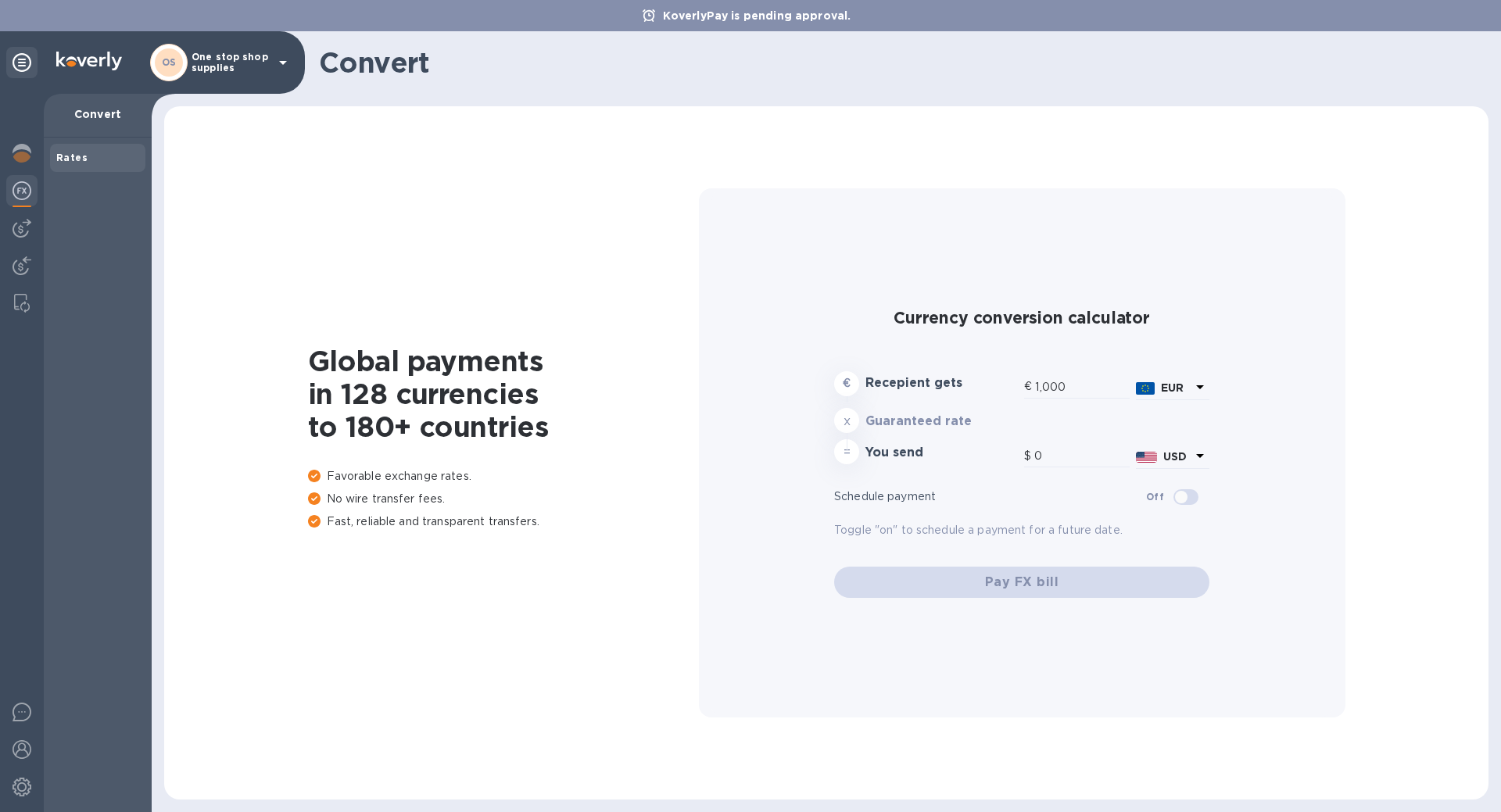
type input "1,180.29"
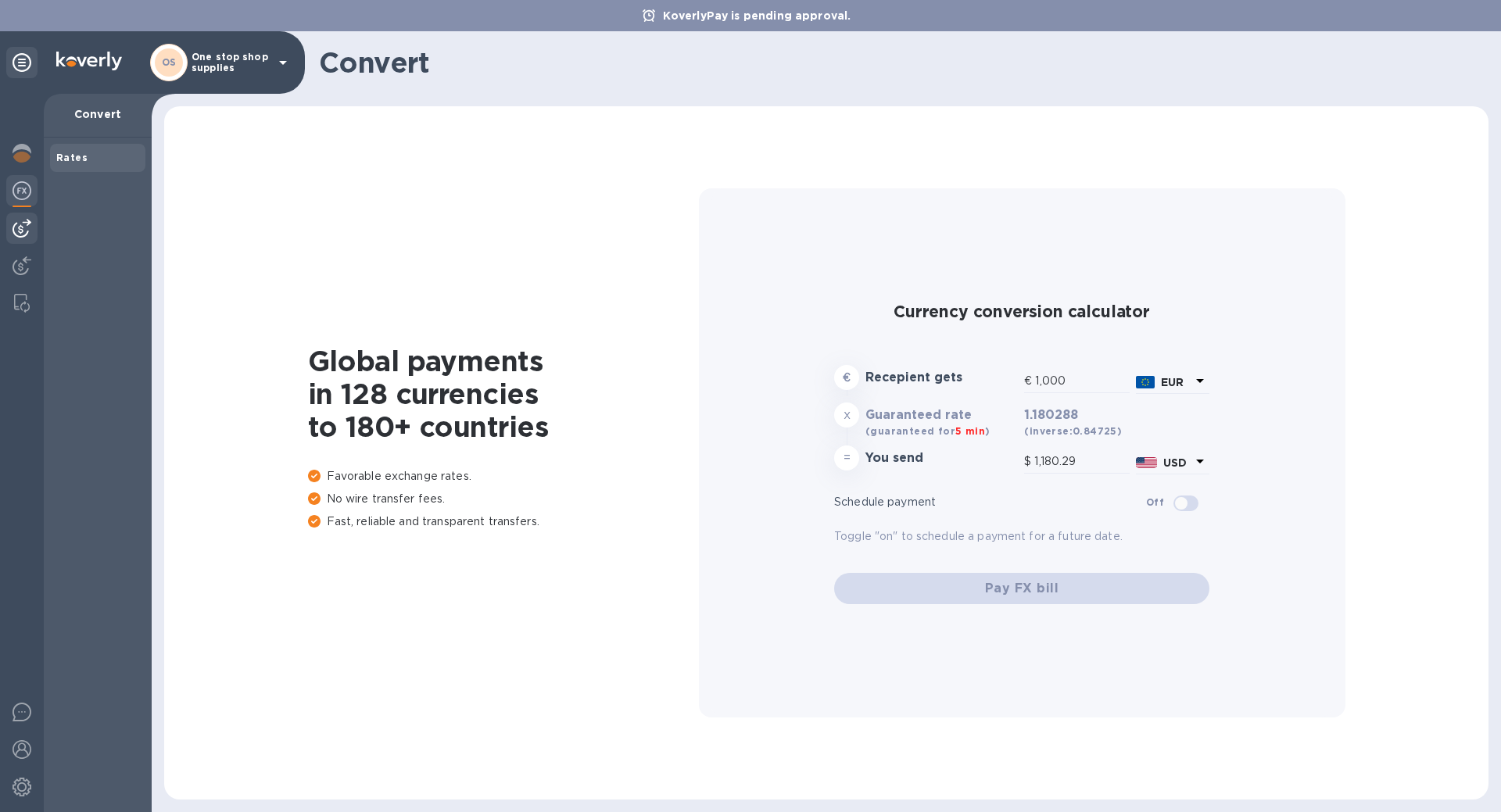
click at [22, 231] on img at bounding box center [22, 228] width 19 height 19
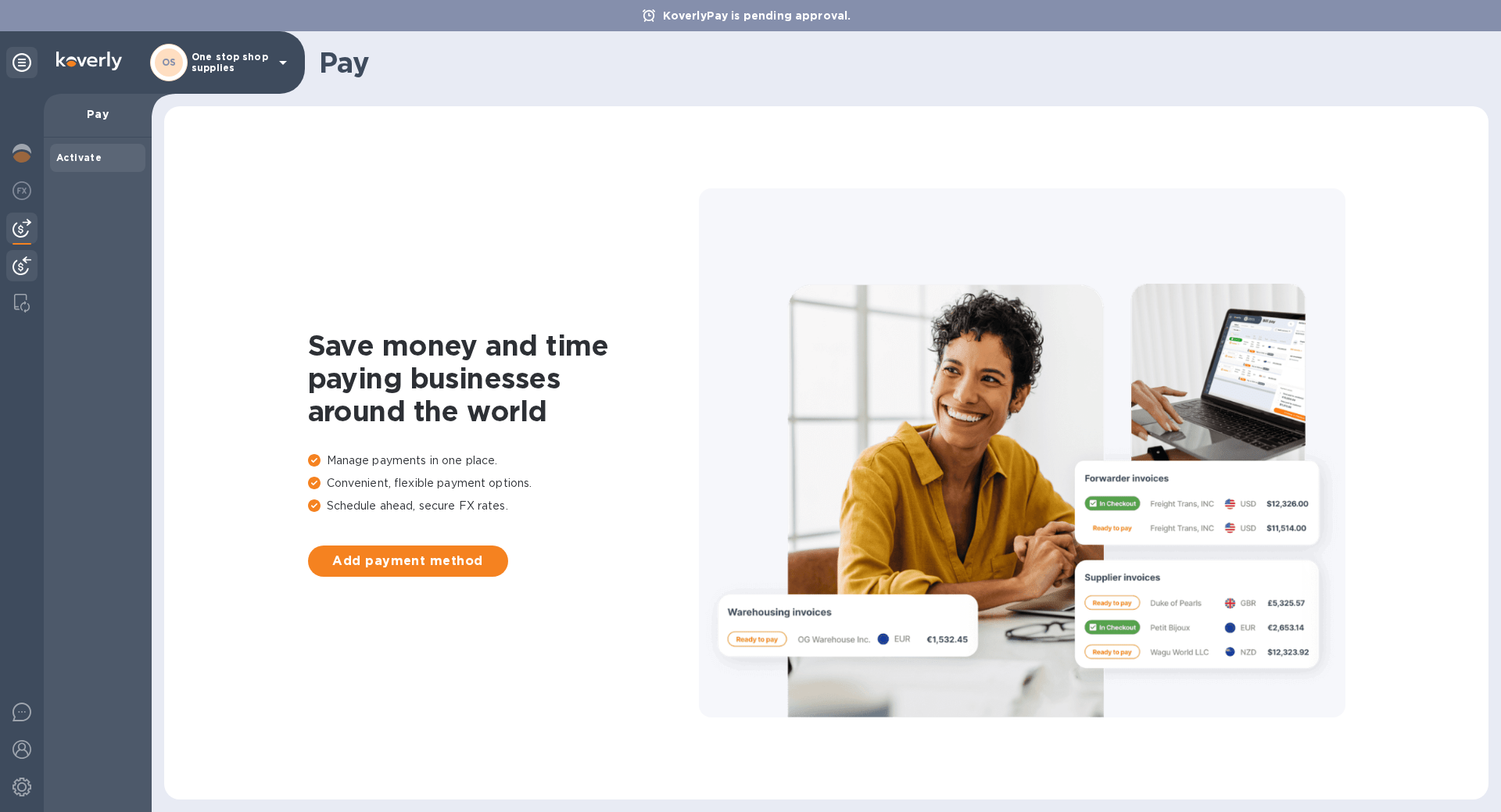
click at [19, 275] on div at bounding box center [21, 267] width 31 height 34
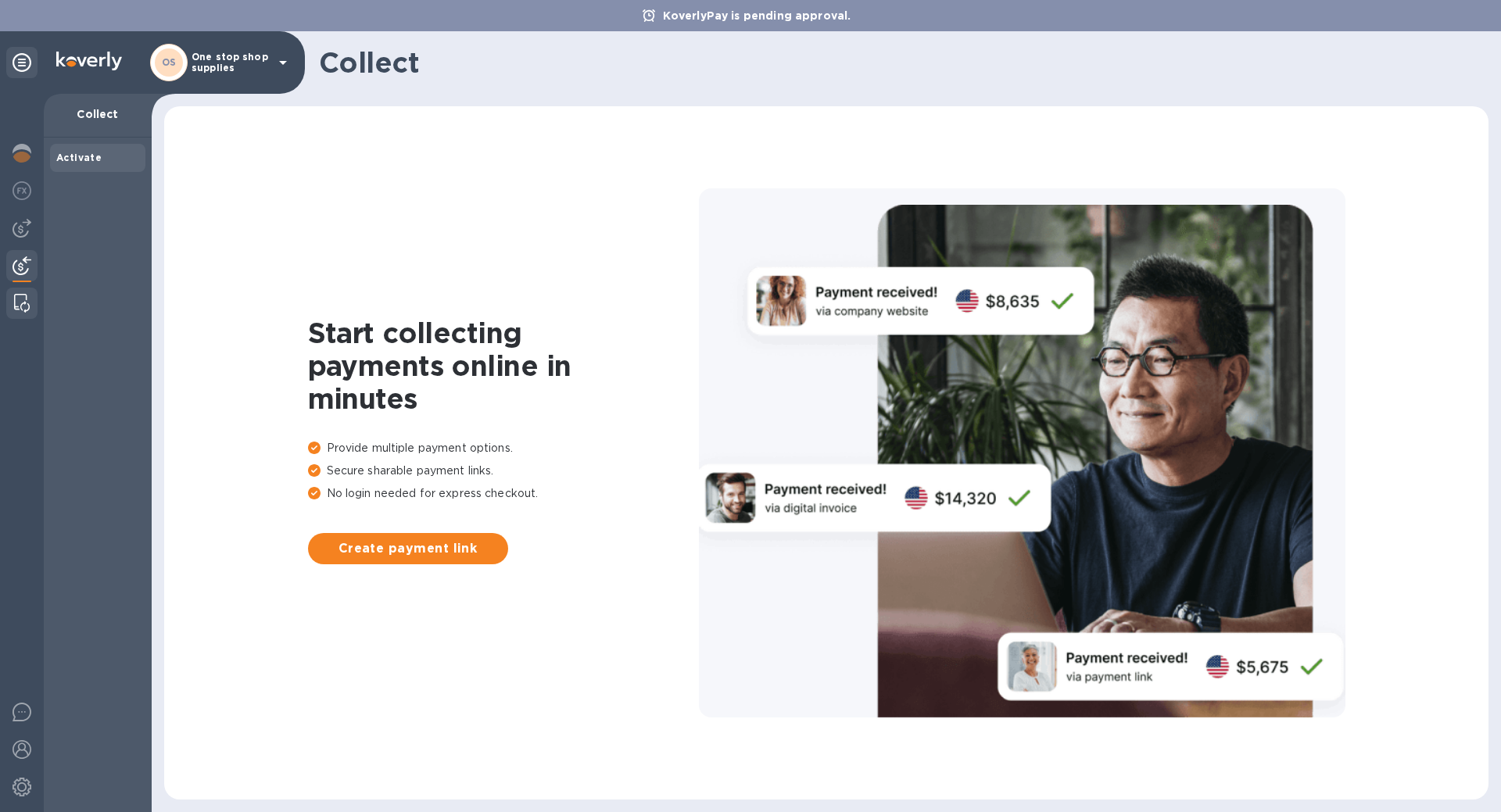
click at [24, 308] on img at bounding box center [22, 303] width 16 height 19
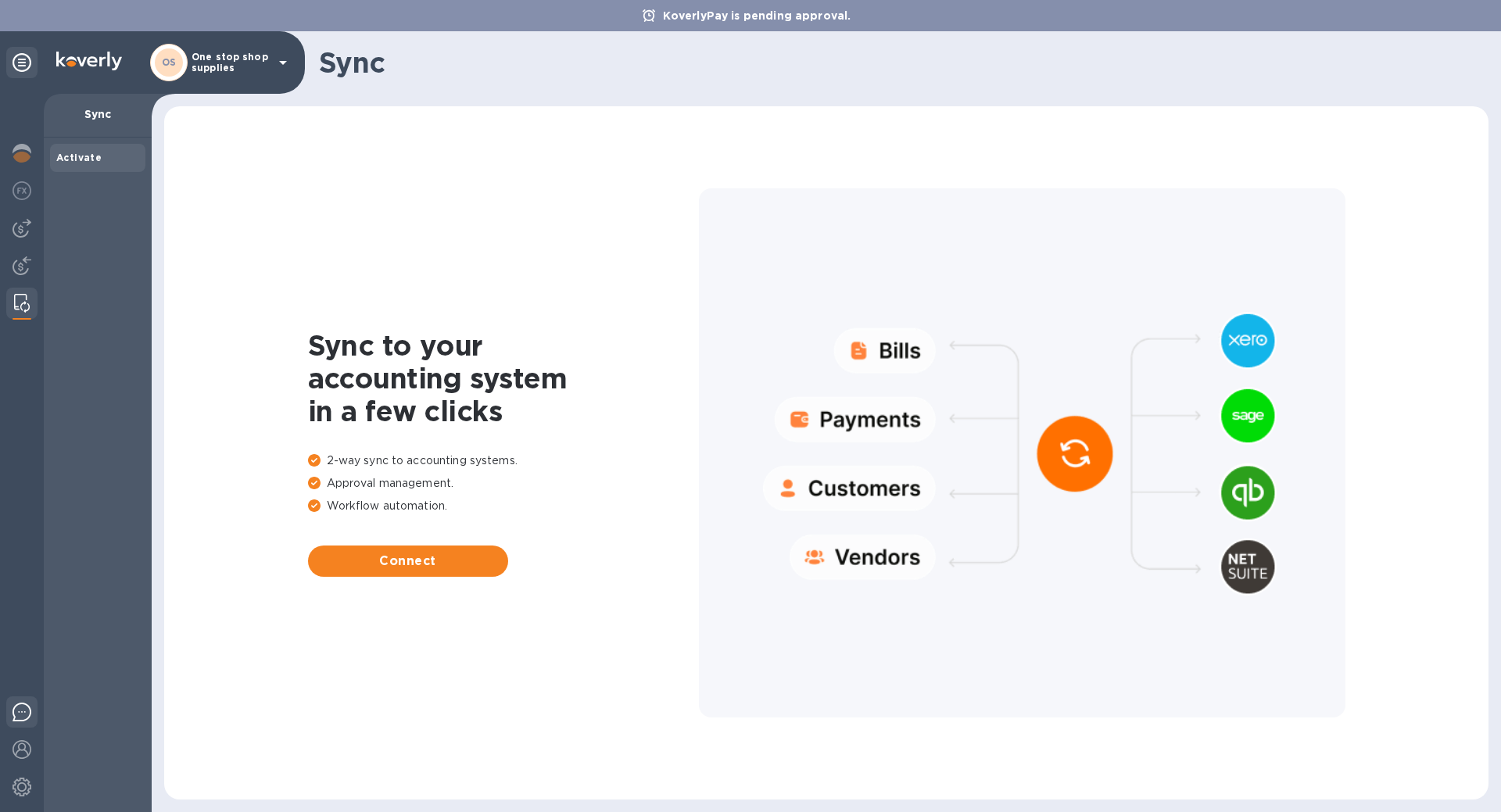
click at [18, 718] on img at bounding box center [22, 712] width 19 height 19
click at [27, 51] on div at bounding box center [21, 62] width 31 height 31
click at [21, 65] on icon at bounding box center [22, 63] width 19 height 19
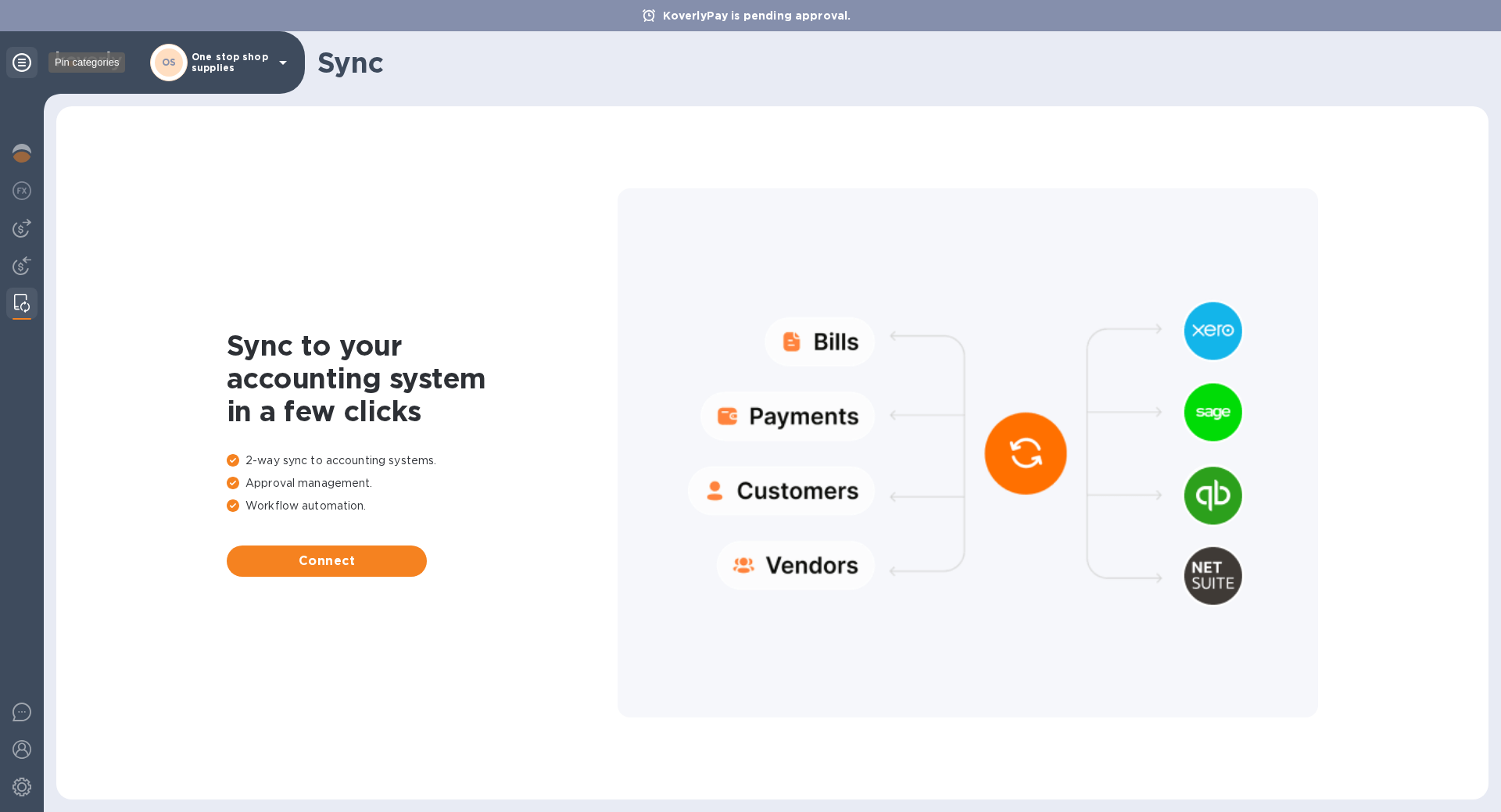
click at [21, 65] on icon at bounding box center [22, 63] width 19 height 19
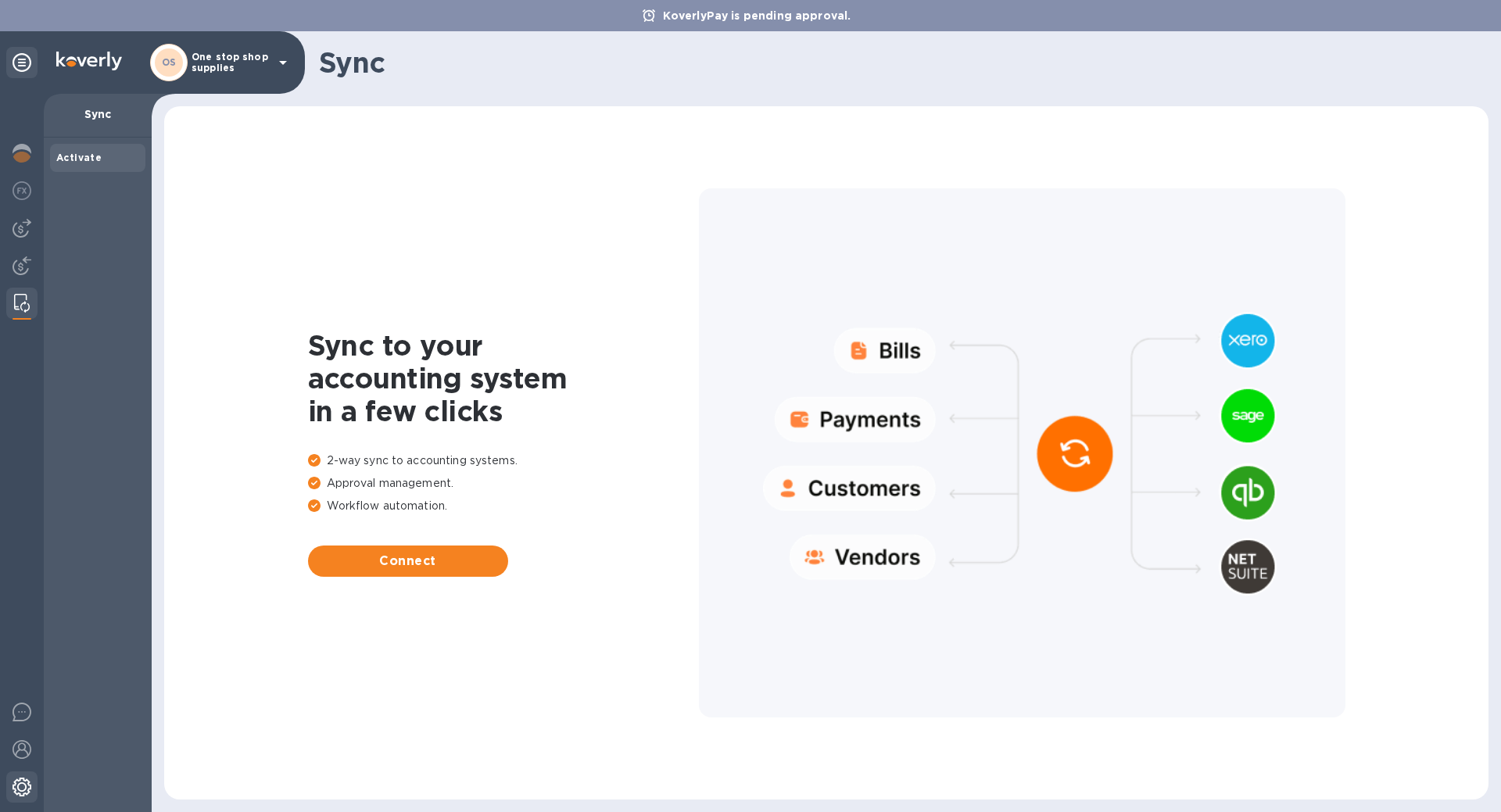
click at [21, 784] on img at bounding box center [22, 787] width 19 height 19
